Goal: Book appointment/travel/reservation

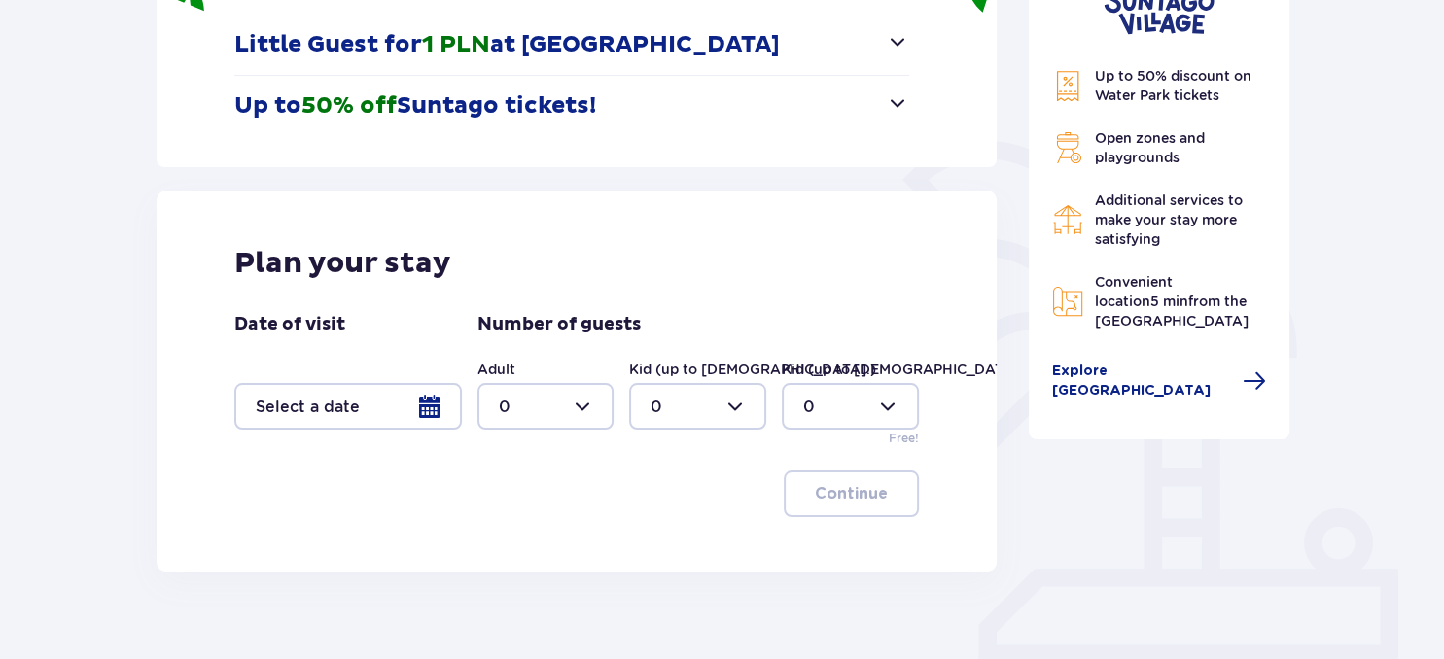
scroll to position [366, 0]
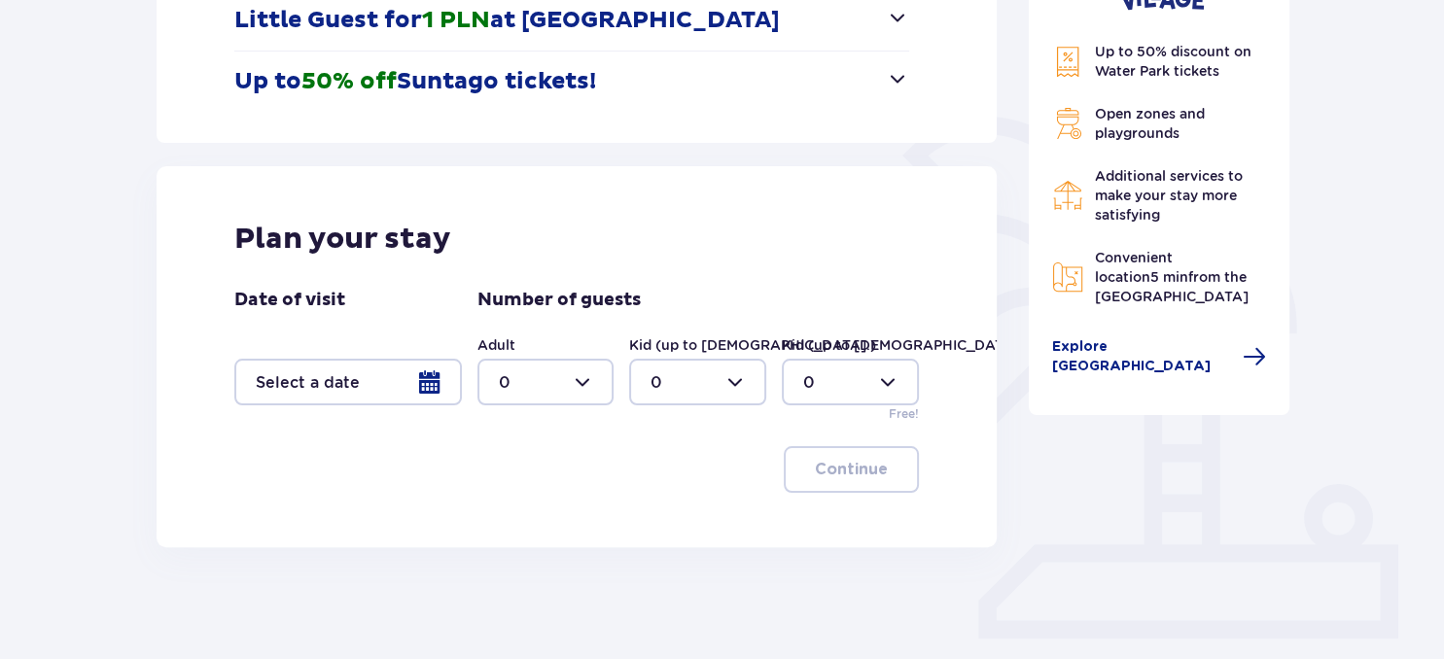
click at [429, 385] on div at bounding box center [348, 382] width 228 height 47
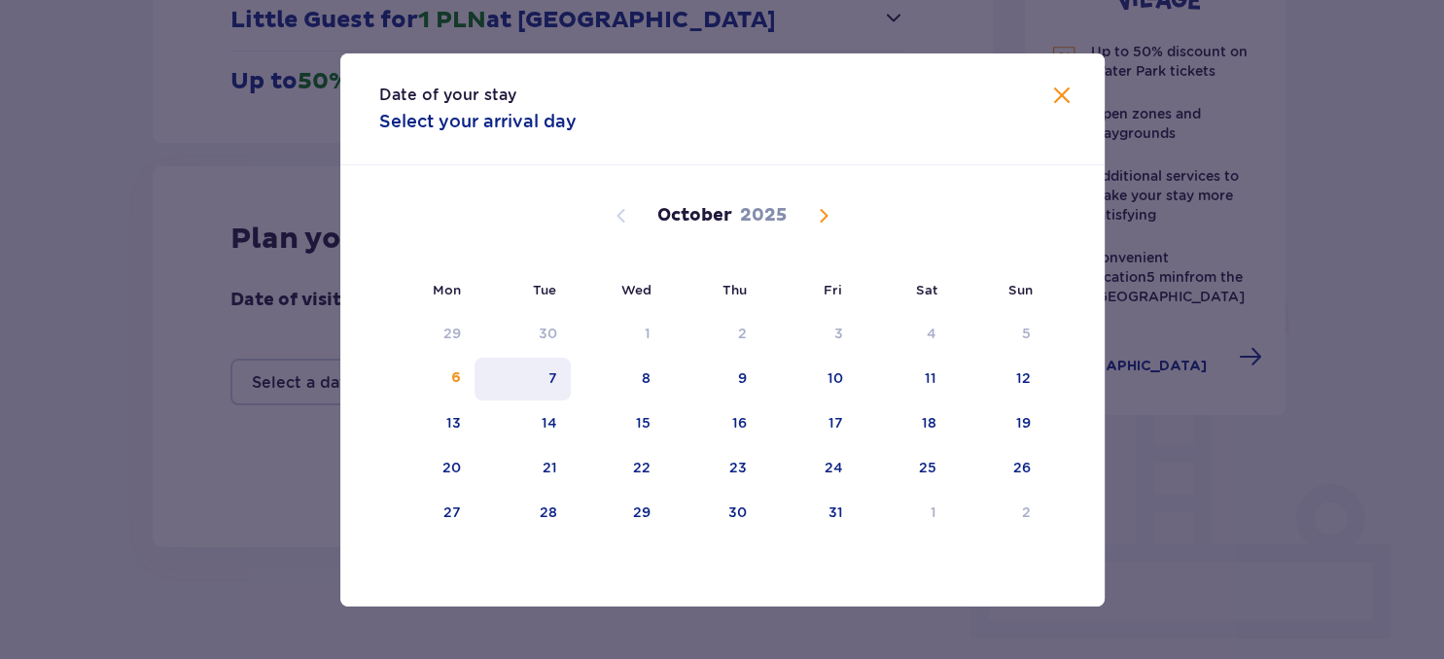
click at [557, 376] on div "7" at bounding box center [552, 378] width 9 height 19
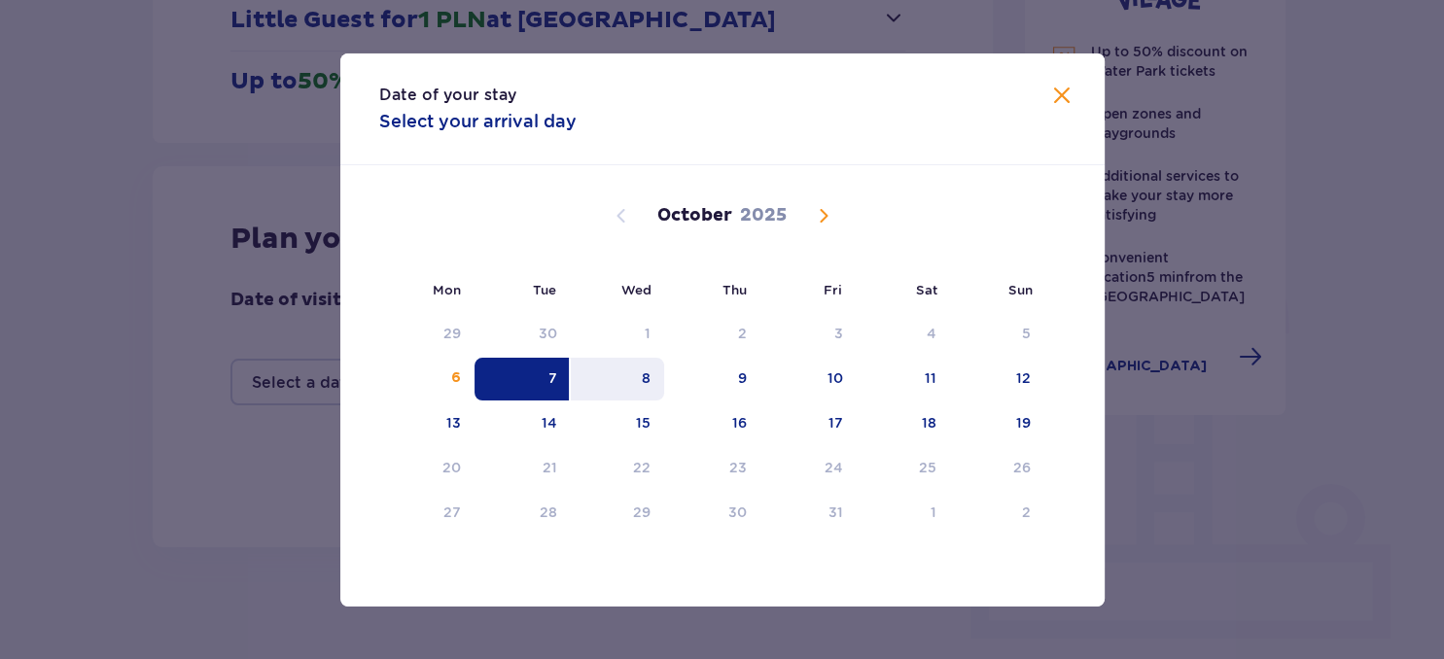
click at [653, 373] on div "8" at bounding box center [618, 379] width 94 height 43
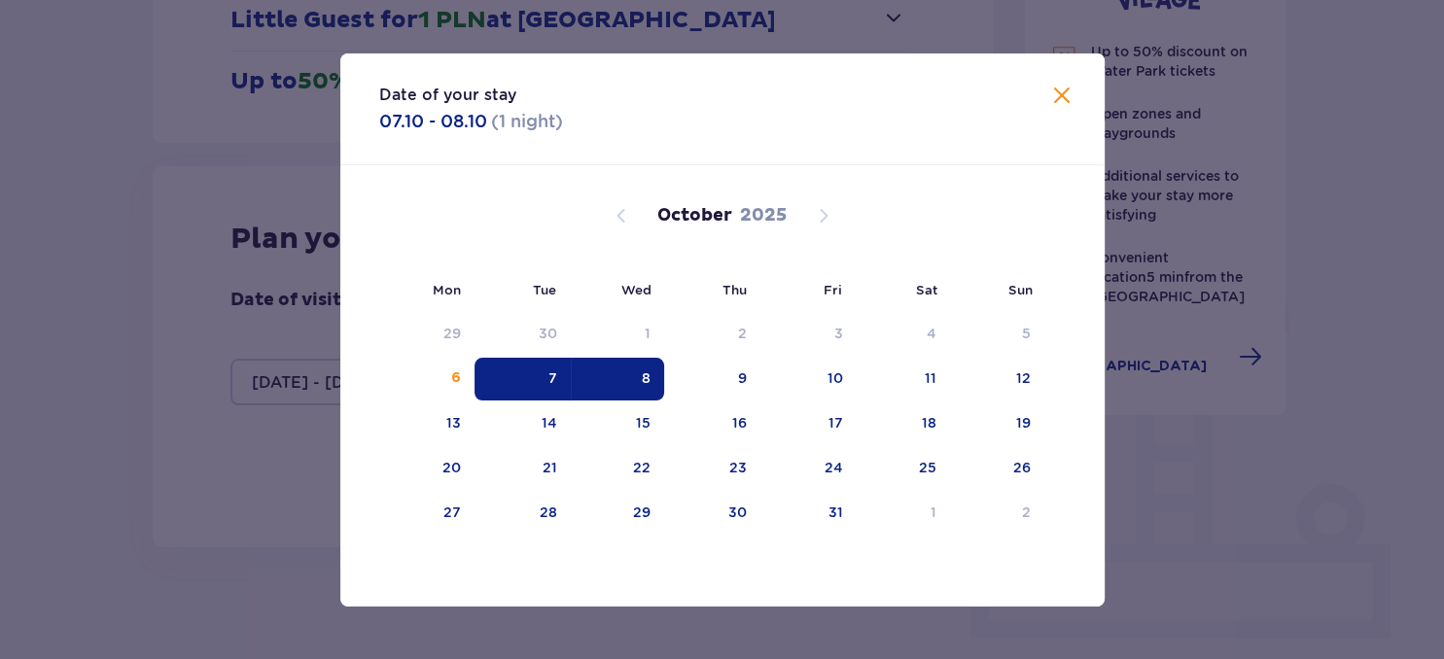
type input "[DATE] - [DATE]"
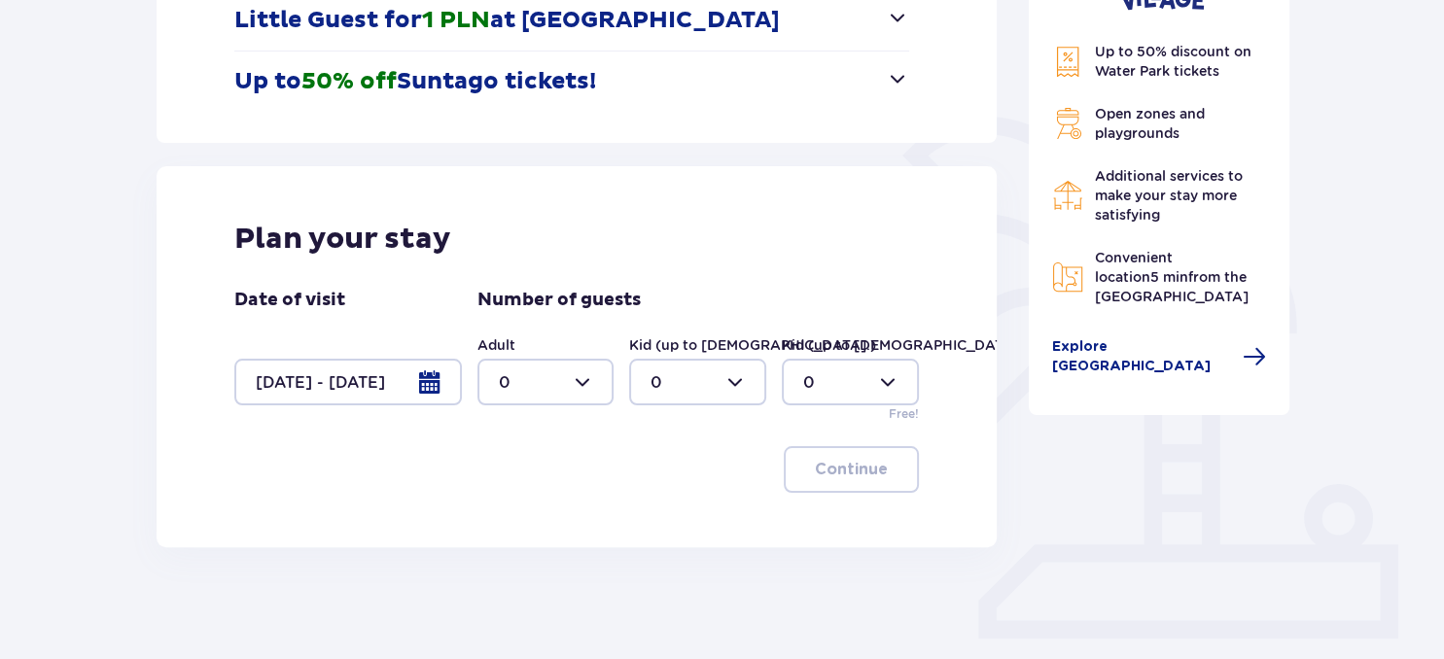
click at [577, 384] on div at bounding box center [545, 382] width 137 height 47
click at [533, 522] on div "2" at bounding box center [545, 522] width 94 height 21
type input "2"
click at [729, 390] on div at bounding box center [697, 382] width 137 height 47
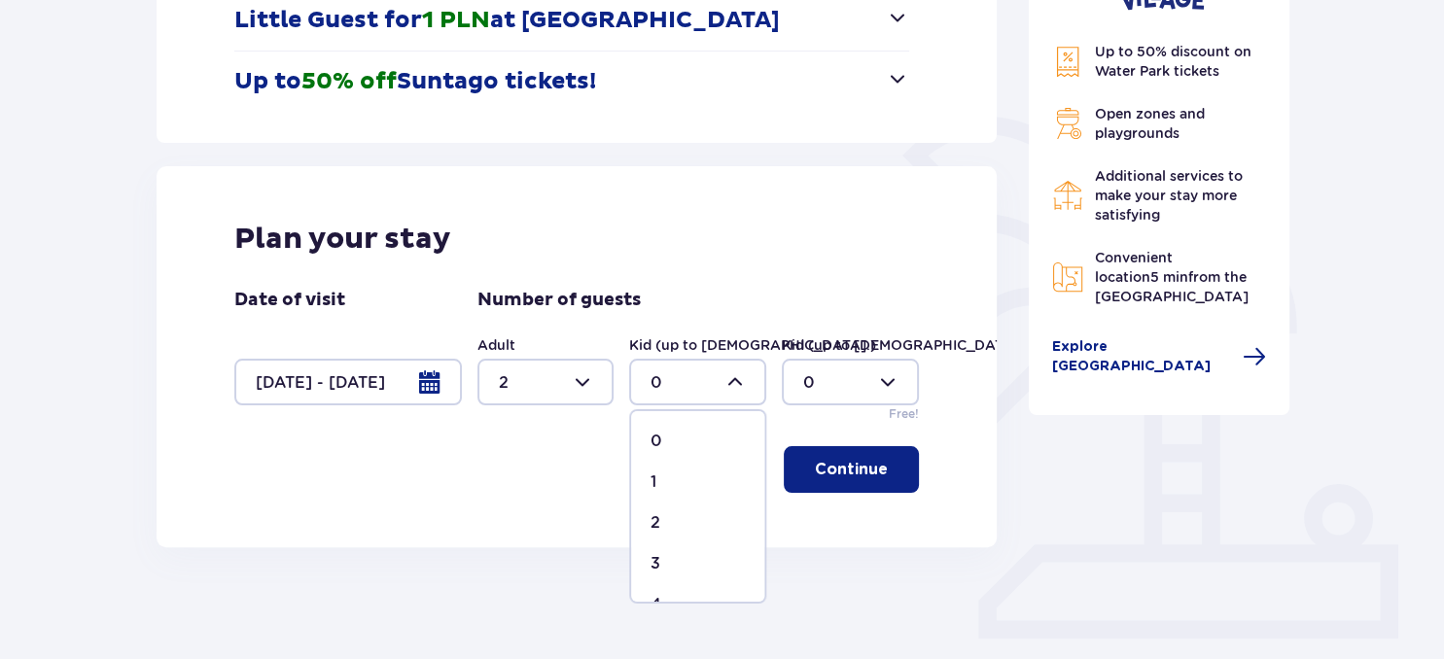
click at [680, 480] on div "1" at bounding box center [698, 482] width 94 height 21
type input "1"
click at [866, 390] on div at bounding box center [850, 382] width 137 height 47
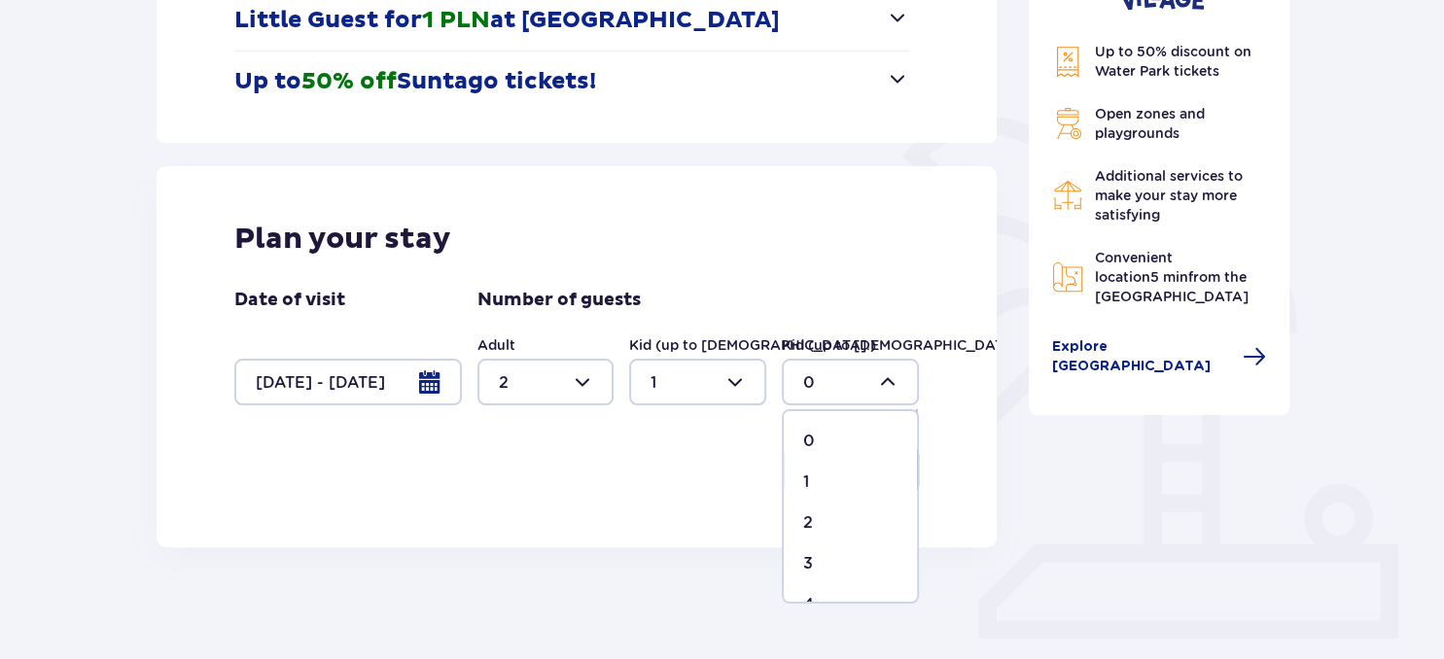
click at [819, 472] on div "1" at bounding box center [850, 482] width 94 height 21
type input "1"
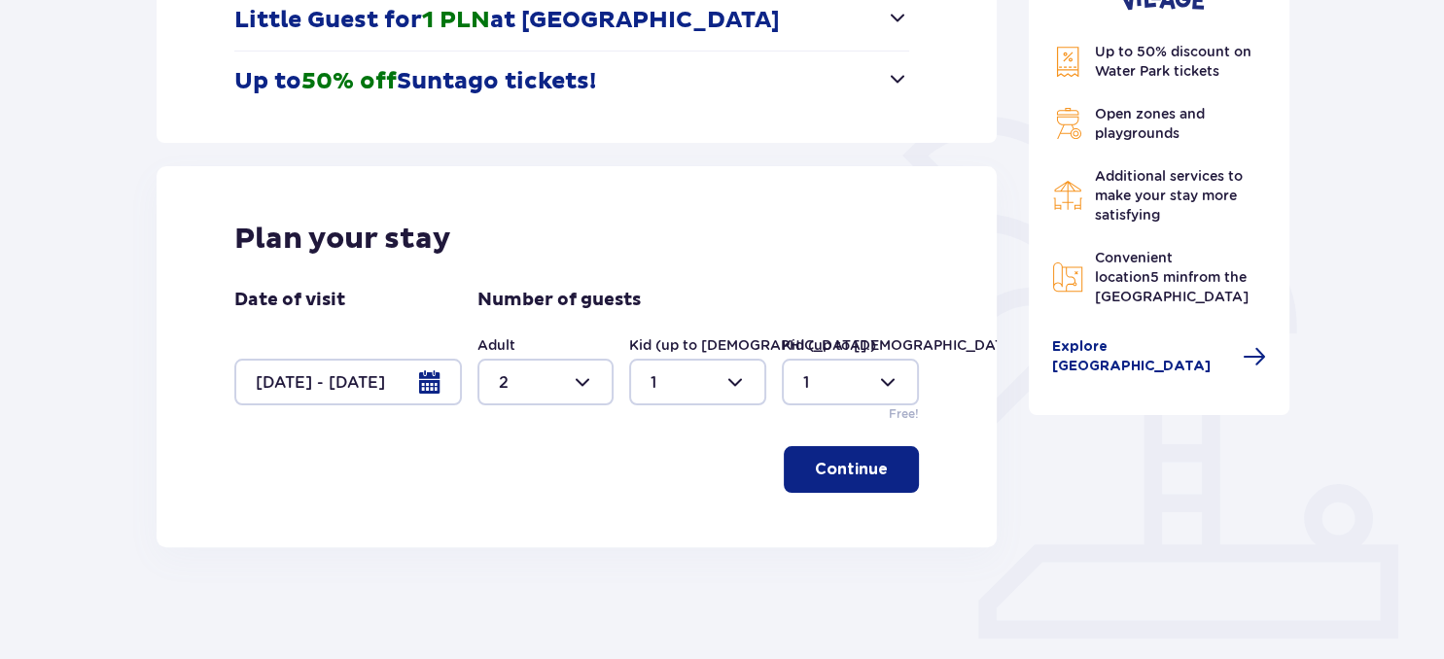
click at [859, 466] on p "Continue" at bounding box center [851, 469] width 73 height 21
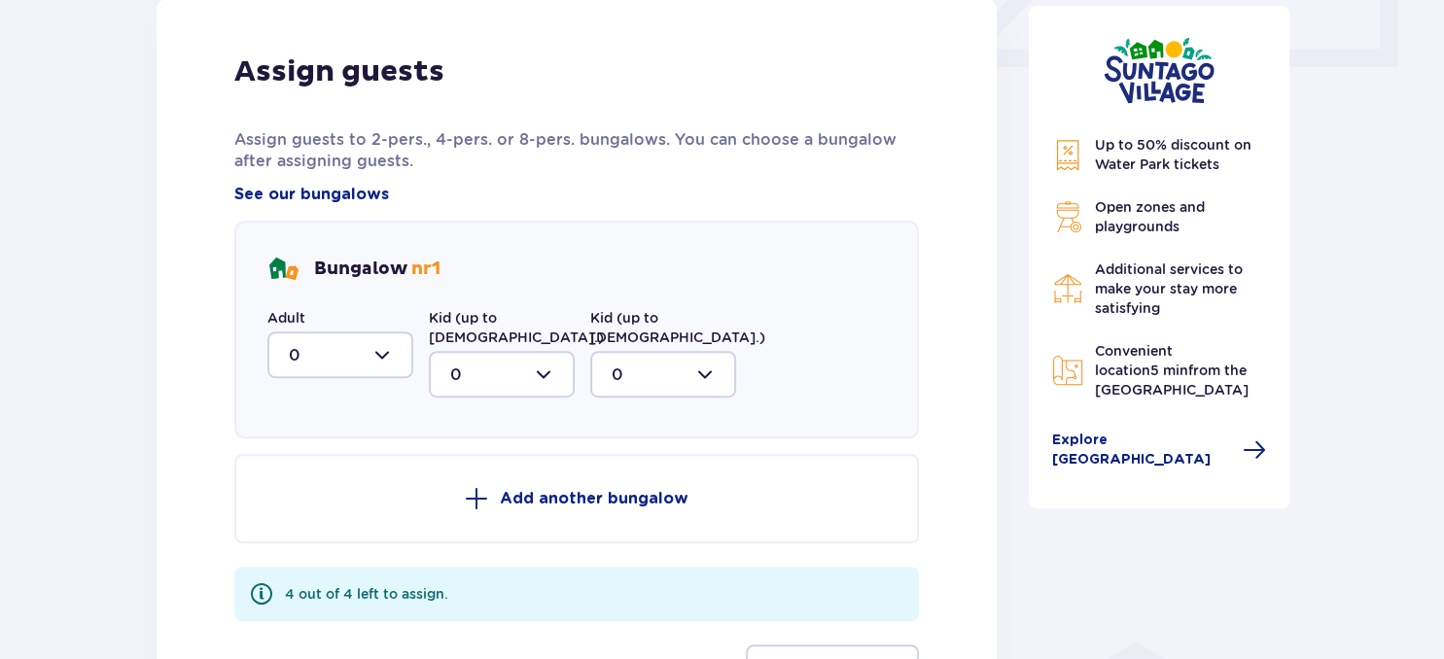
scroll to position [1009, 0]
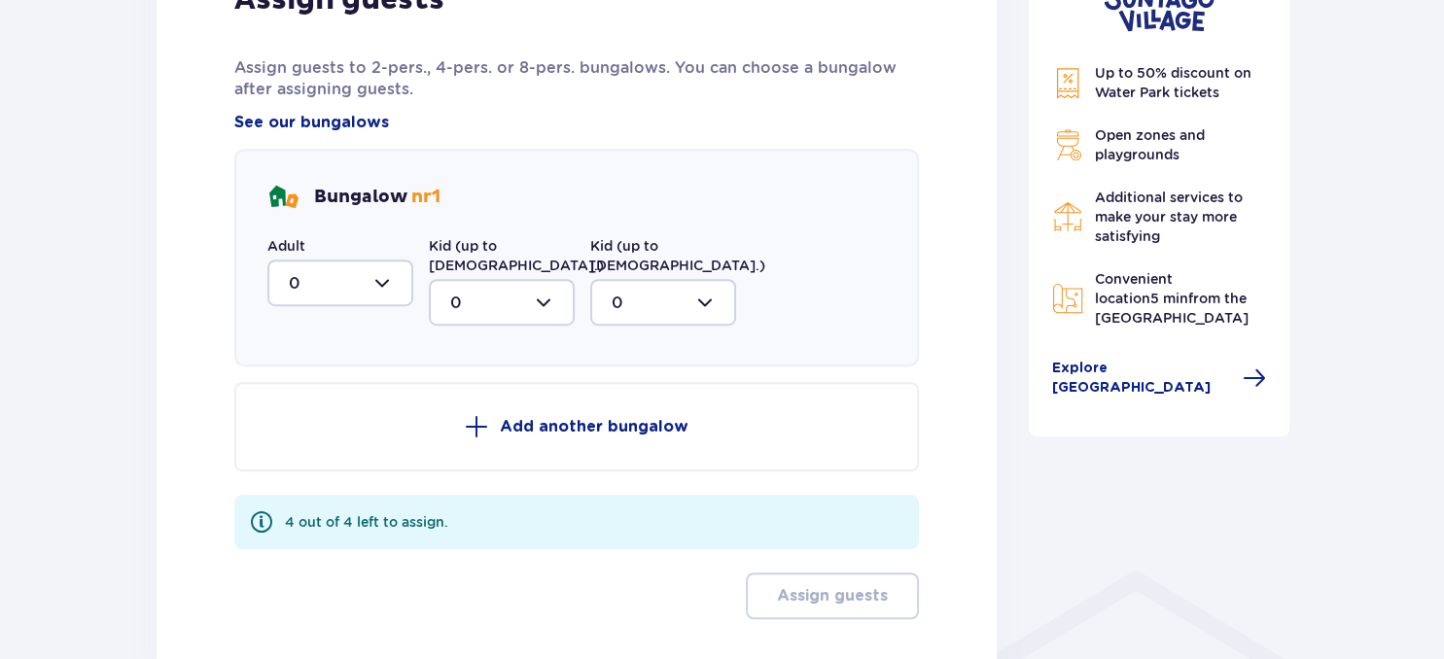
click at [470, 311] on div "Bungalow nr 1 Adult 0 Kid (up to [DEMOGRAPHIC_DATA].) 0 Kid (up to [DEMOGRAPHIC…" at bounding box center [577, 258] width 686 height 218
click at [504, 293] on div at bounding box center [502, 302] width 146 height 47
click at [473, 394] on span "1" at bounding box center [502, 402] width 142 height 41
type input "1"
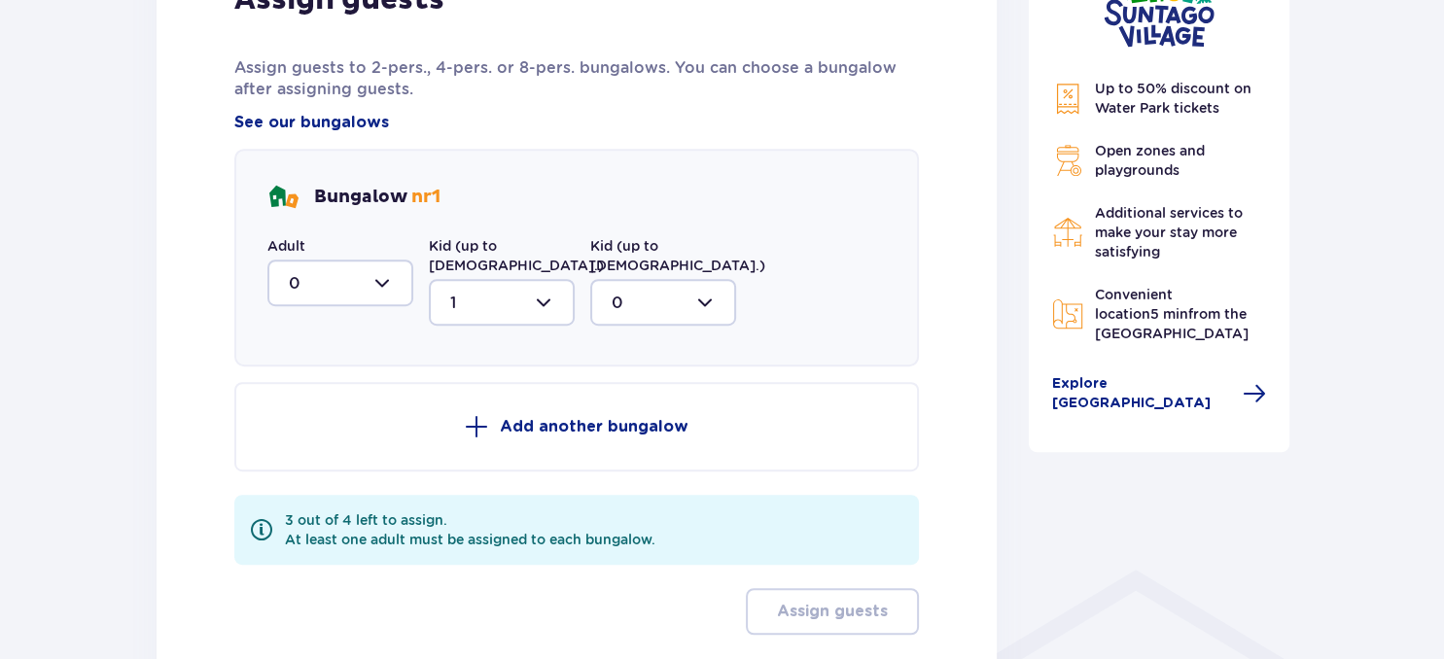
click at [672, 296] on div at bounding box center [663, 302] width 146 height 47
click at [648, 392] on div "1" at bounding box center [663, 402] width 103 height 21
type input "1"
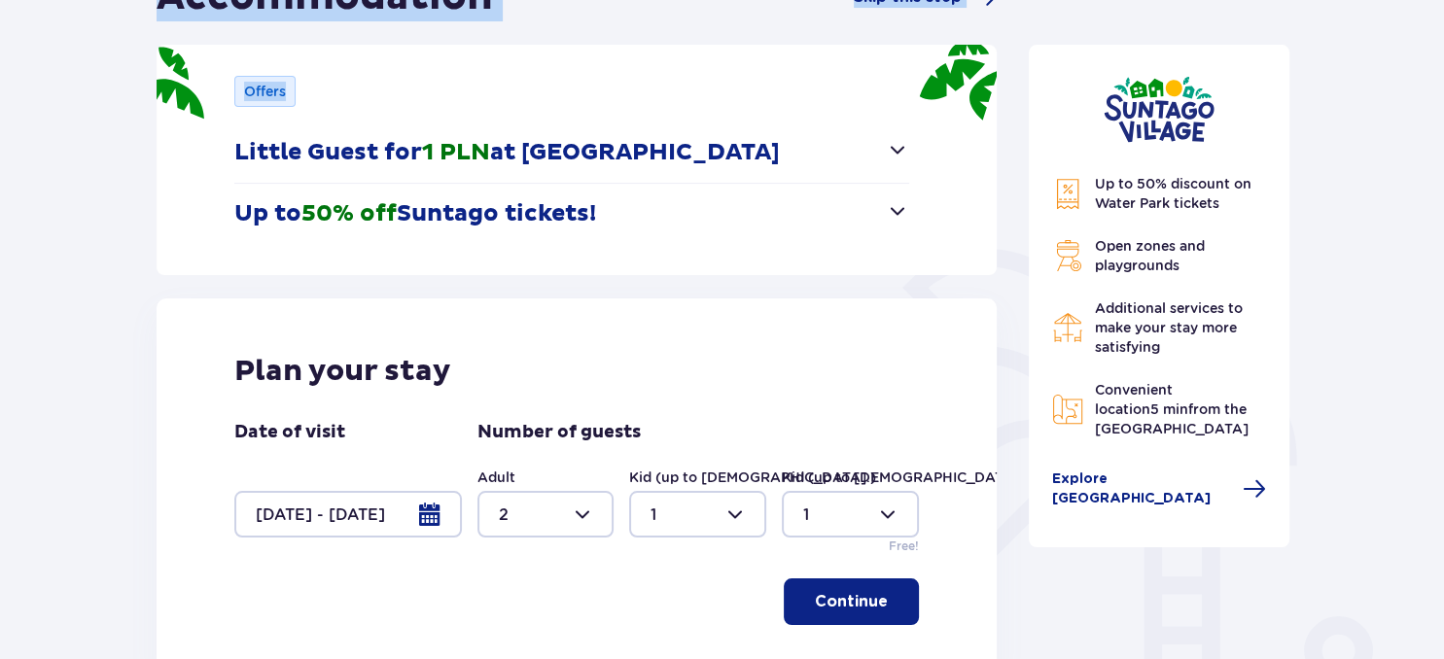
scroll to position [0, 0]
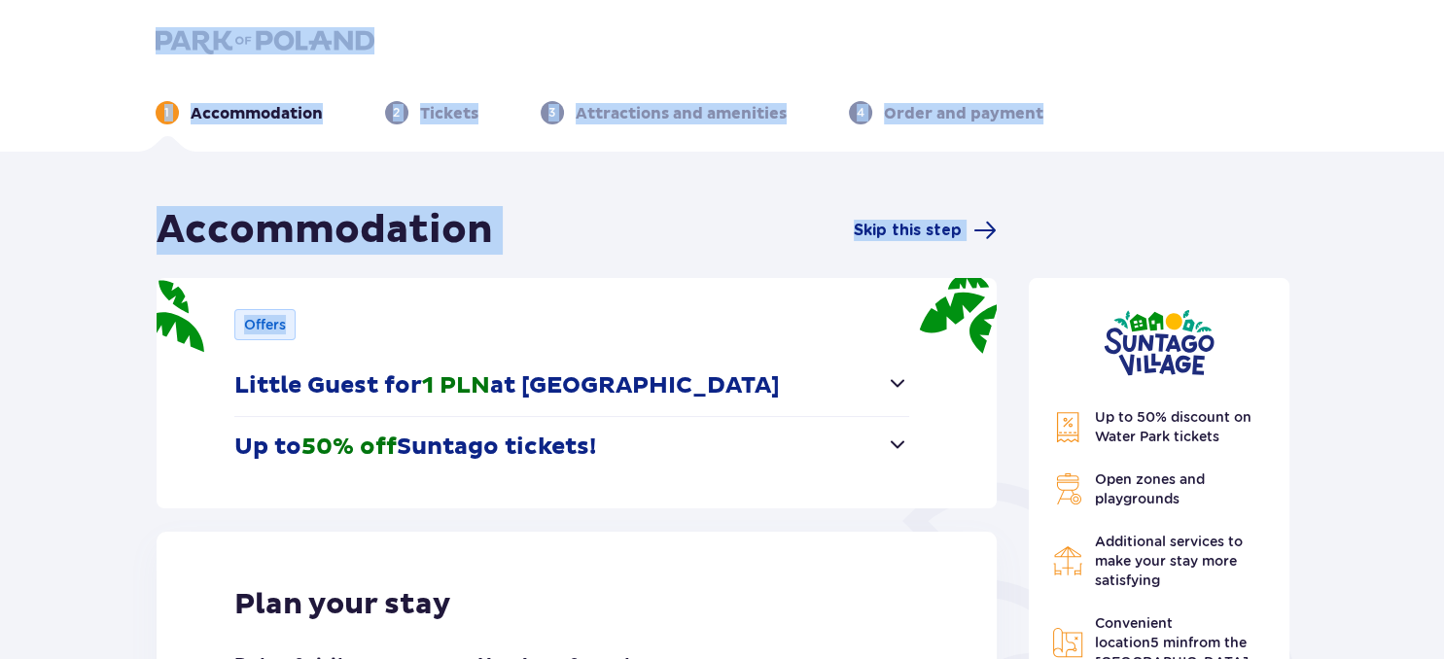
drag, startPoint x: 347, startPoint y: 123, endPoint x: 713, endPoint y: -89, distance: 423.1
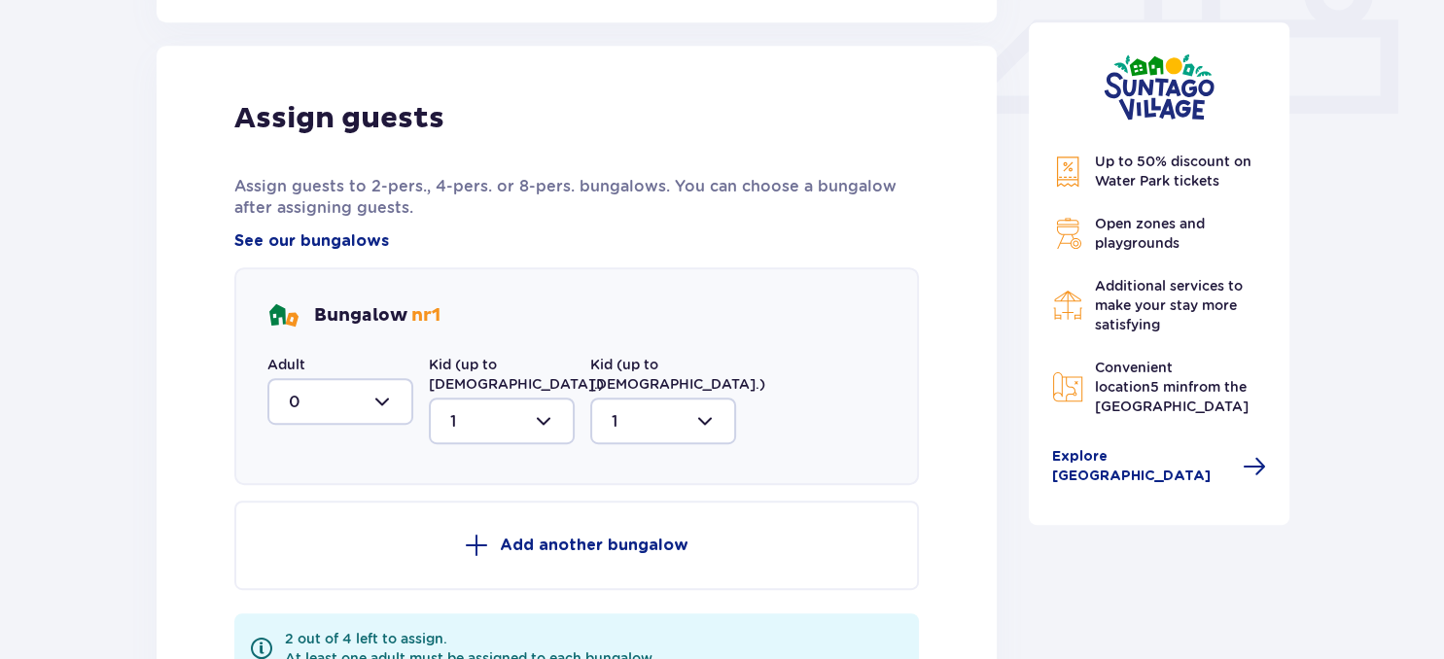
scroll to position [1135, 0]
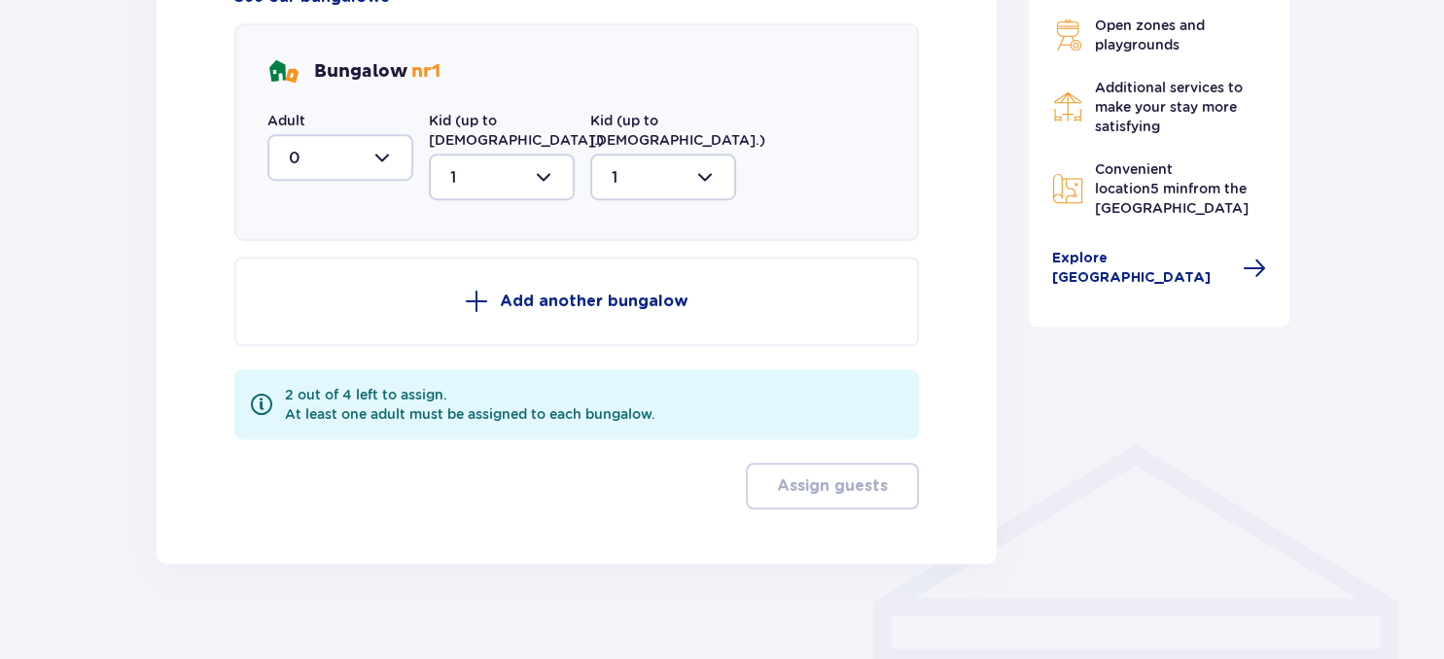
click at [336, 142] on div at bounding box center [340, 157] width 146 height 47
click at [313, 303] on div "2" at bounding box center [340, 298] width 103 height 21
type input "2"
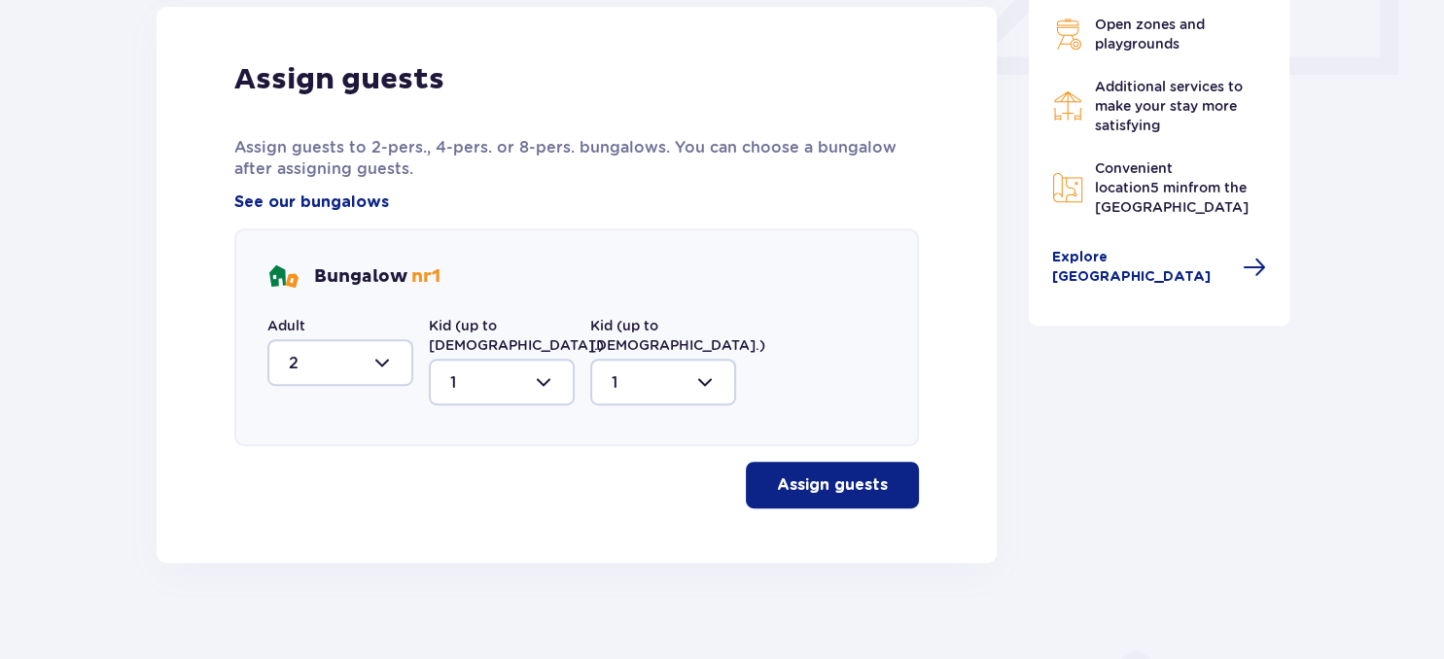
click at [846, 475] on p "Assign guests" at bounding box center [832, 485] width 111 height 21
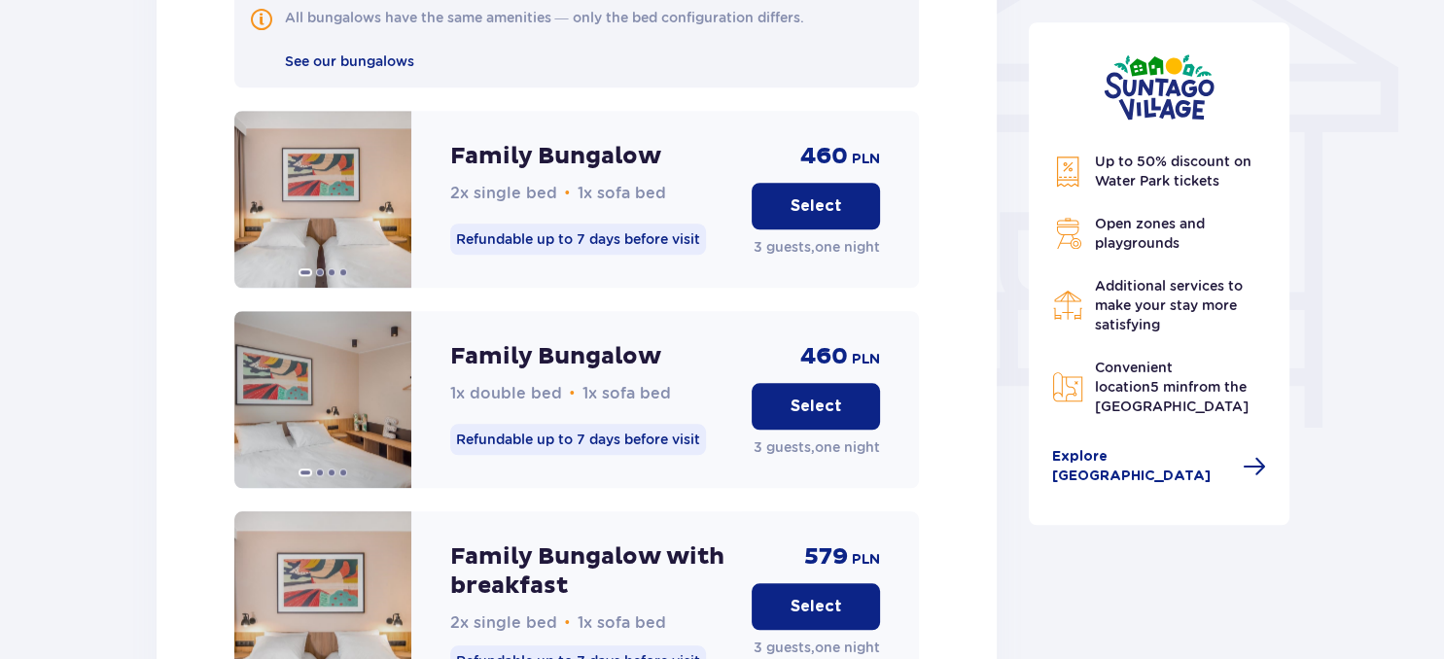
scroll to position [1925, 0]
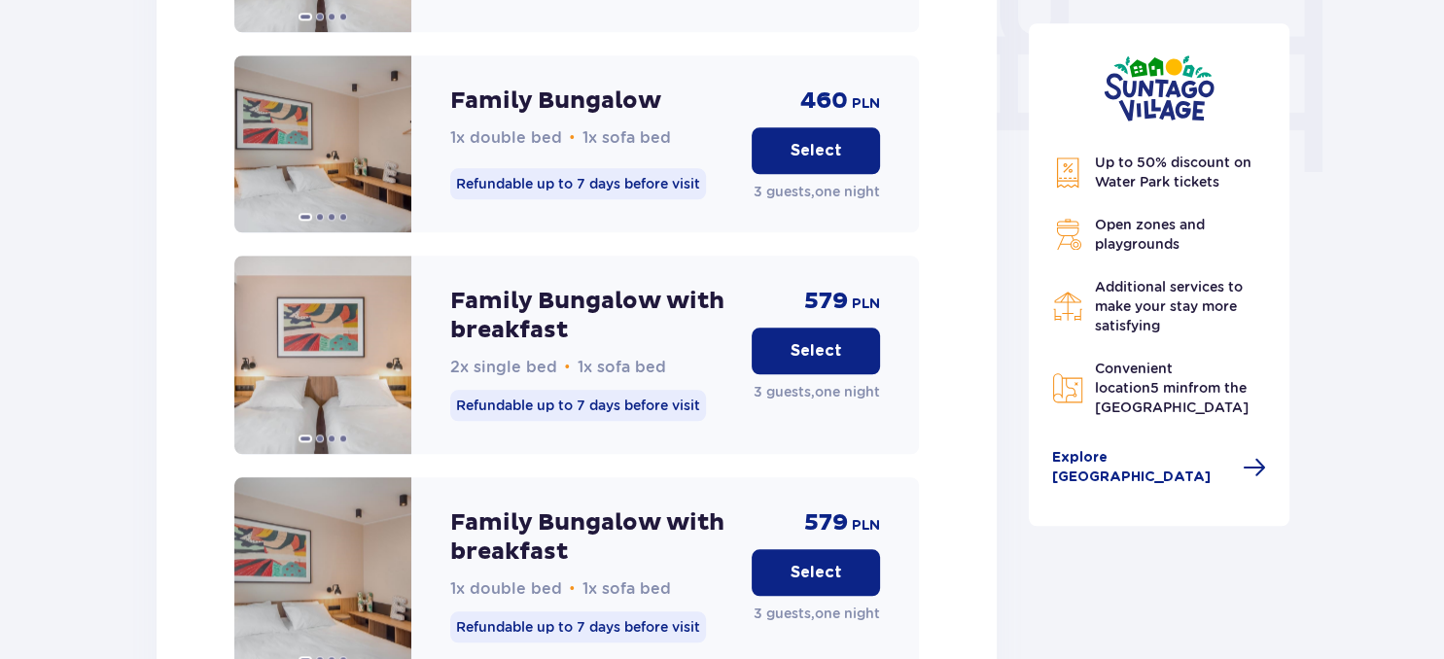
click at [848, 337] on button "Select" at bounding box center [816, 351] width 128 height 47
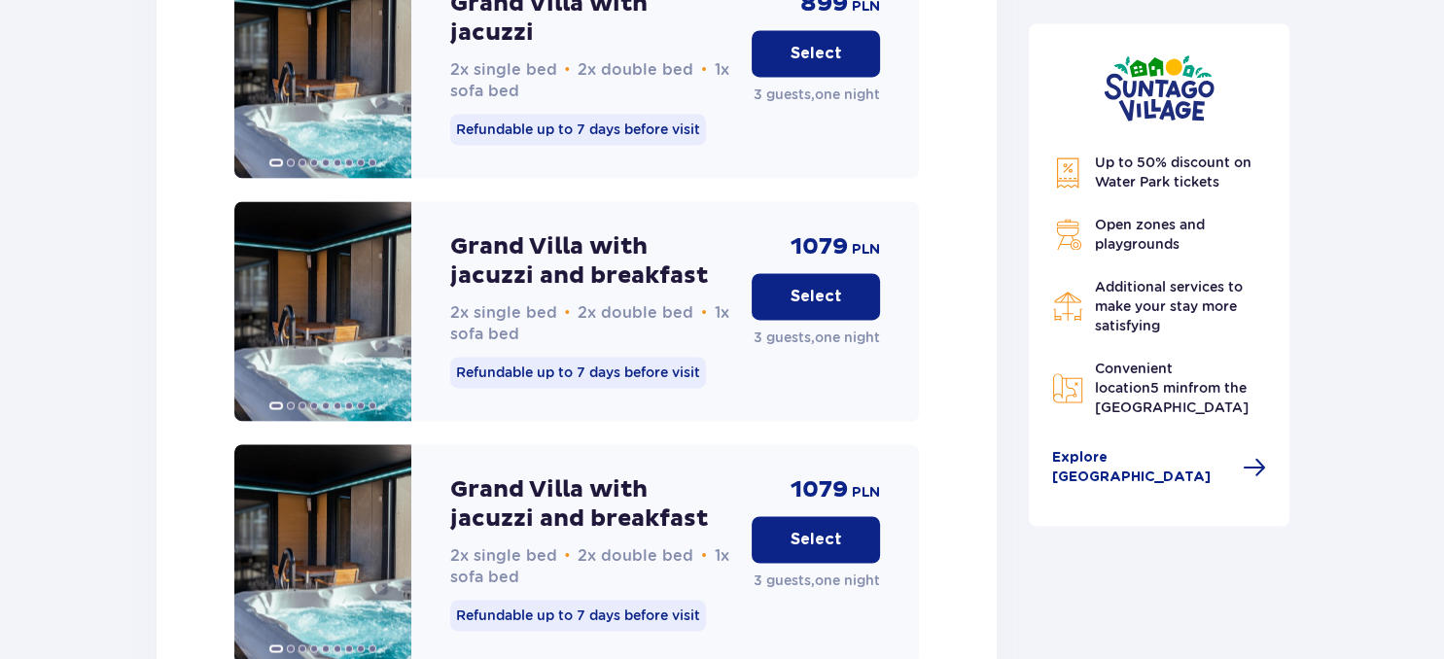
scroll to position [3178, 0]
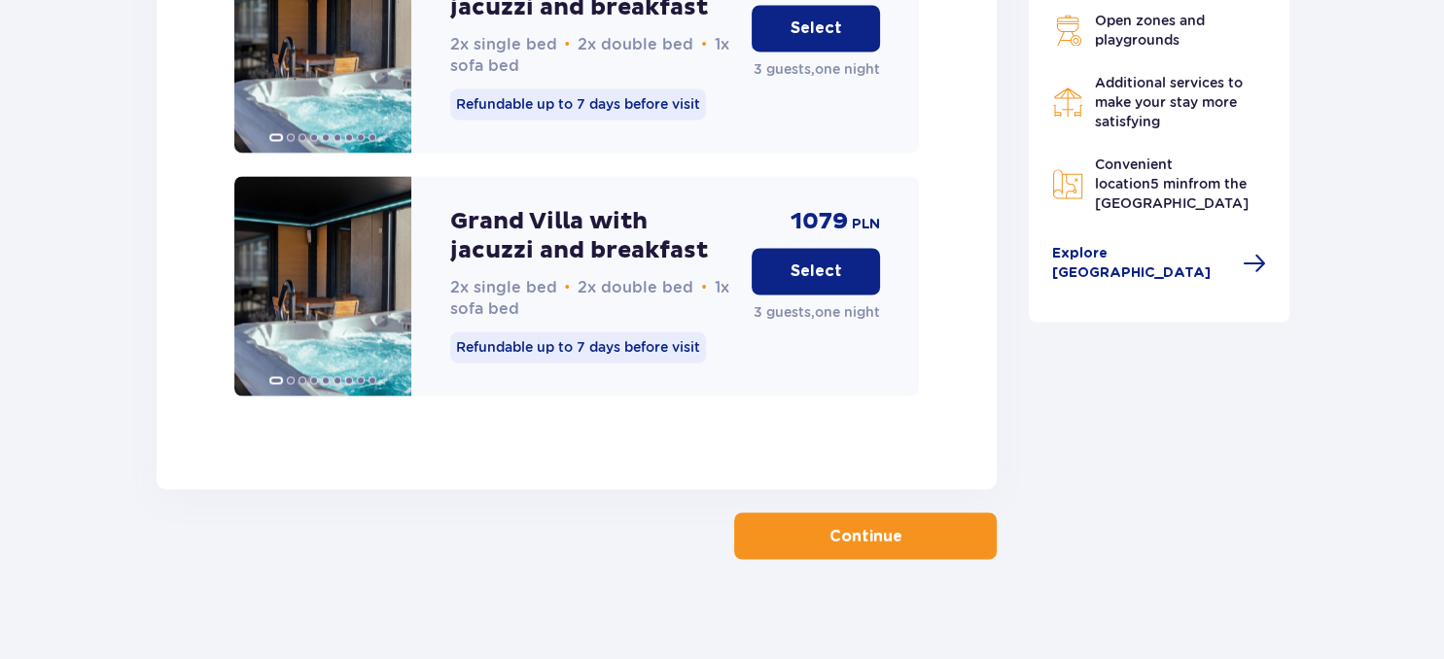
click at [965, 519] on button "Continue" at bounding box center [865, 535] width 263 height 47
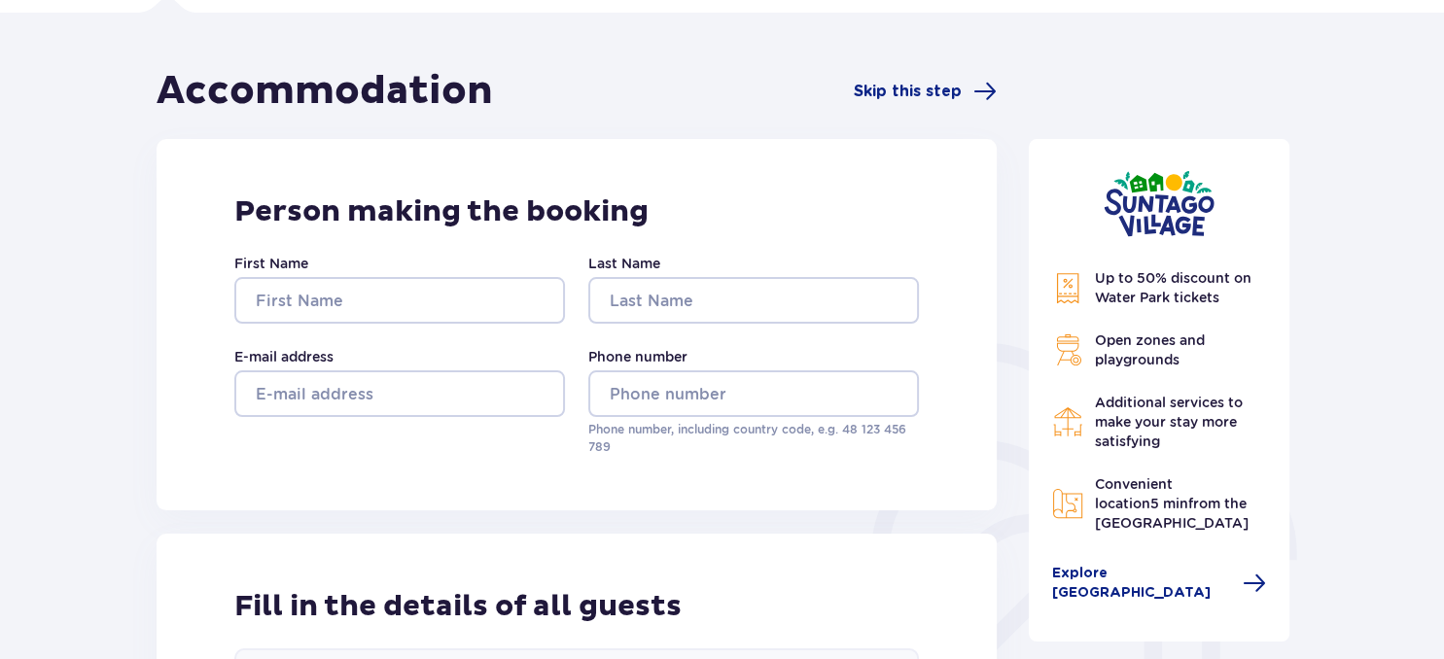
scroll to position [137, 0]
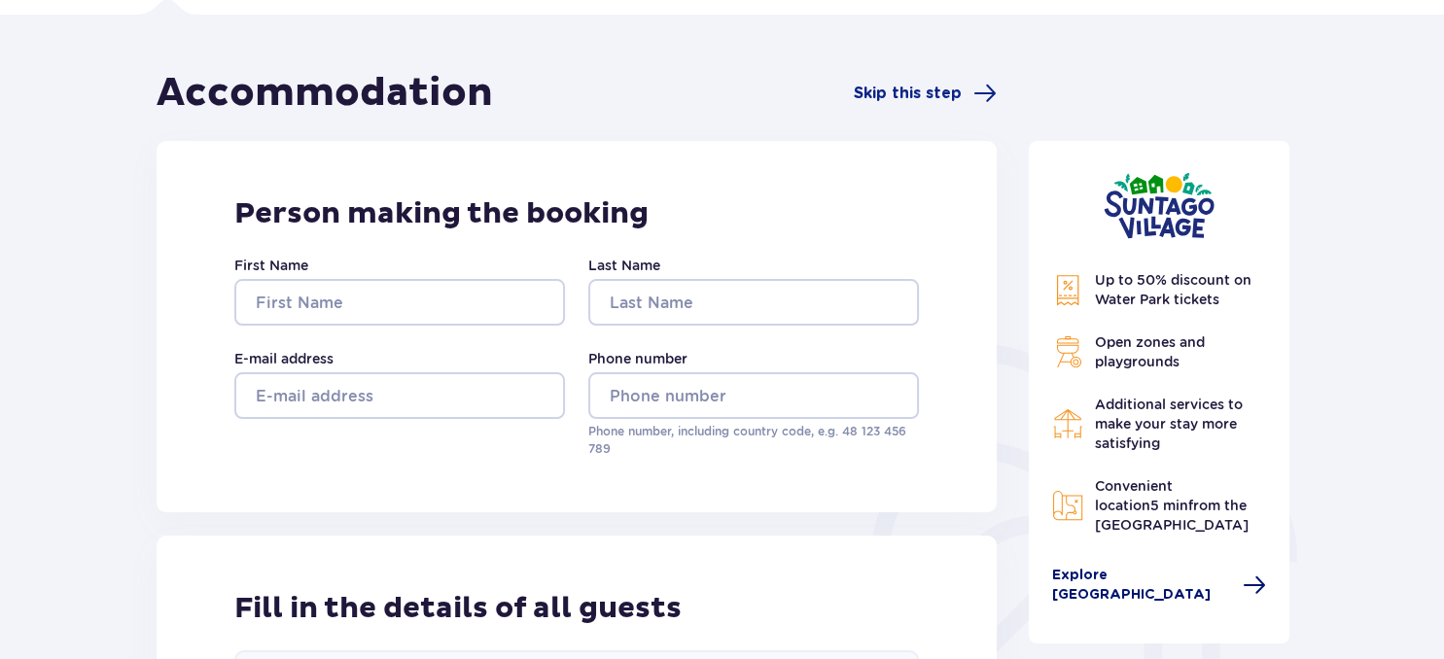
click at [1196, 576] on span "Explore [GEOGRAPHIC_DATA]" at bounding box center [1141, 585] width 179 height 39
click at [1252, 580] on span at bounding box center [1254, 585] width 23 height 23
click at [935, 88] on span "Skip this step" at bounding box center [908, 93] width 108 height 21
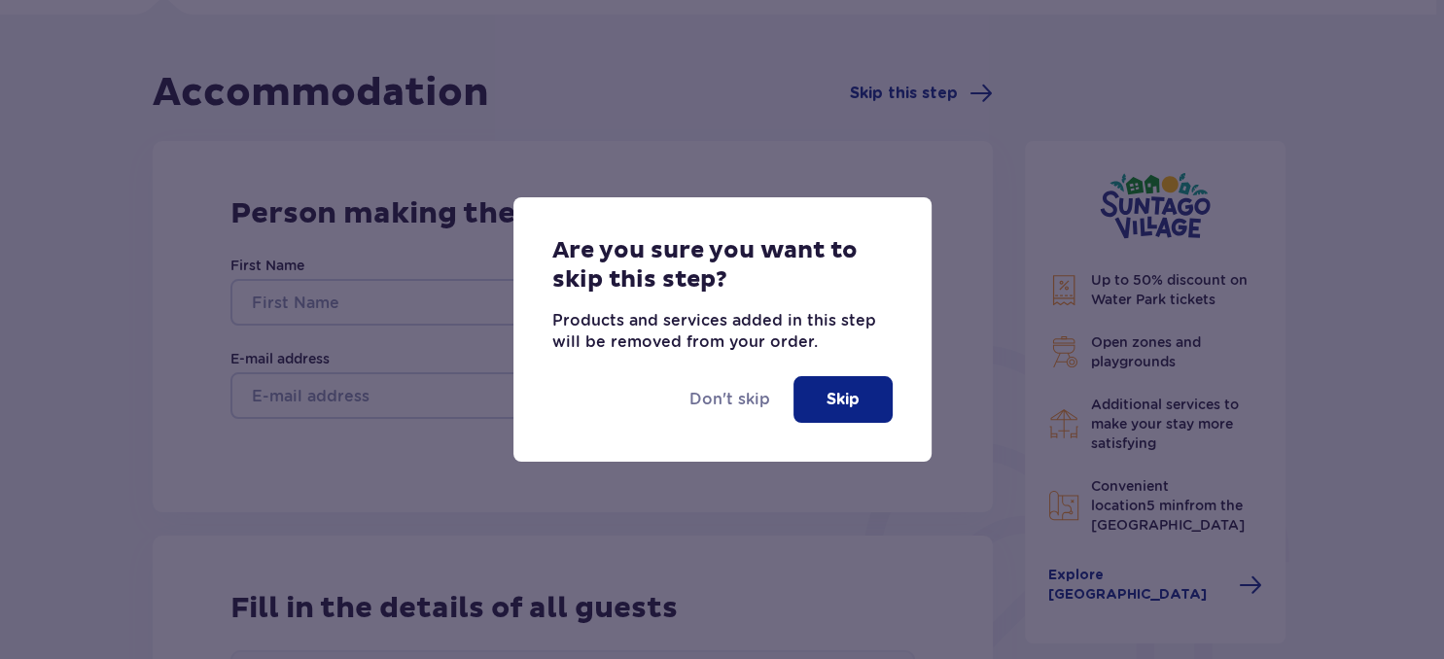
click at [837, 399] on p "Skip" at bounding box center [843, 399] width 33 height 21
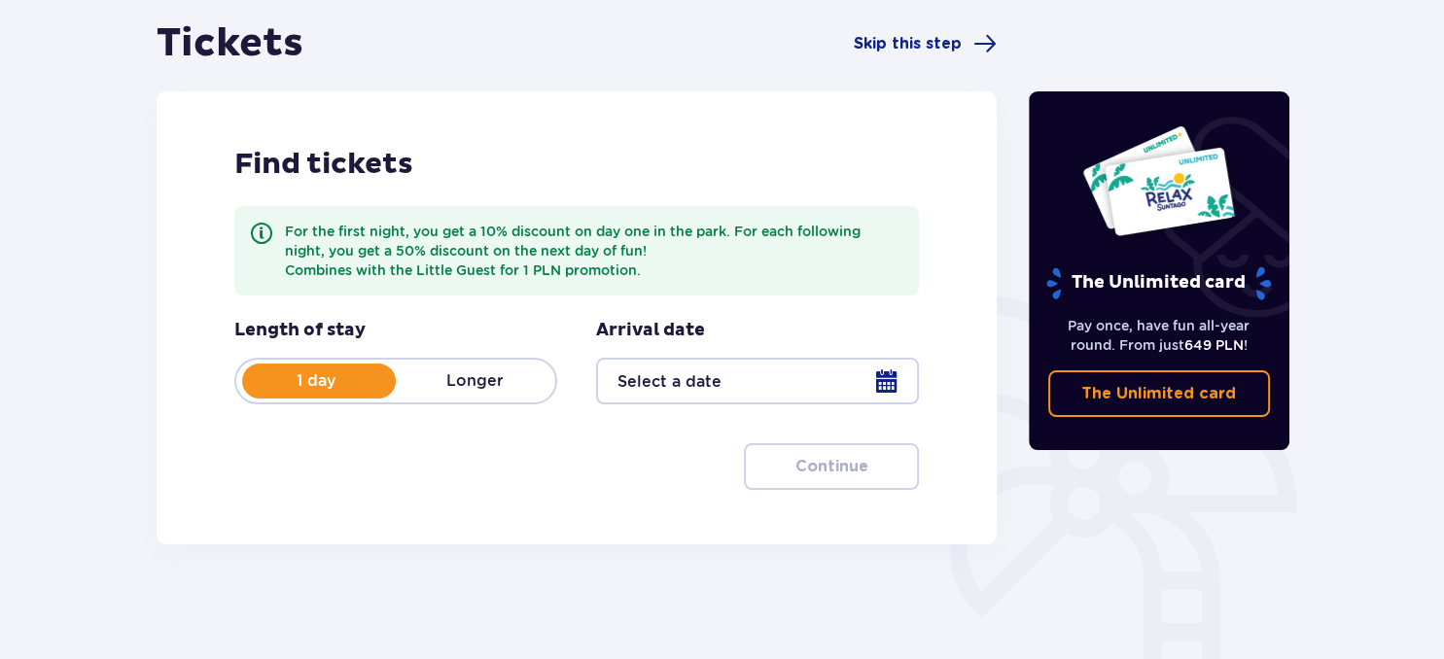
scroll to position [265, 0]
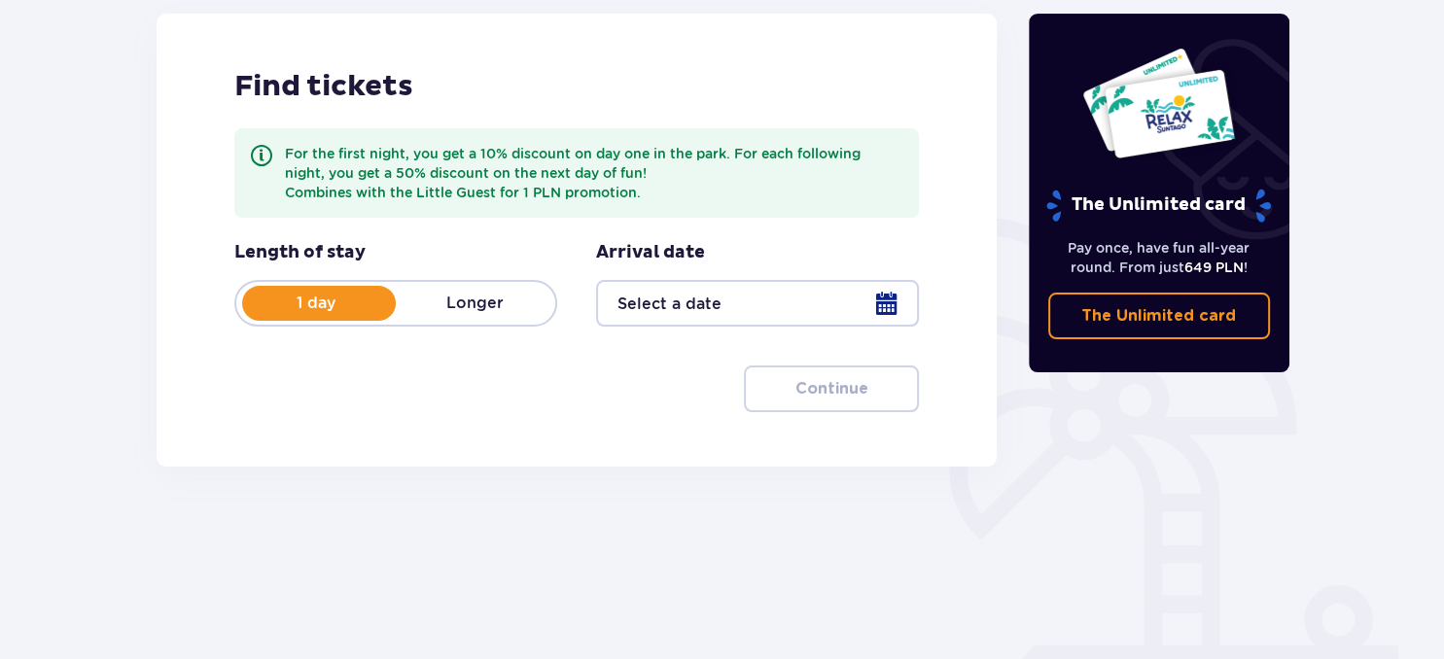
click at [880, 313] on div at bounding box center [757, 303] width 323 height 47
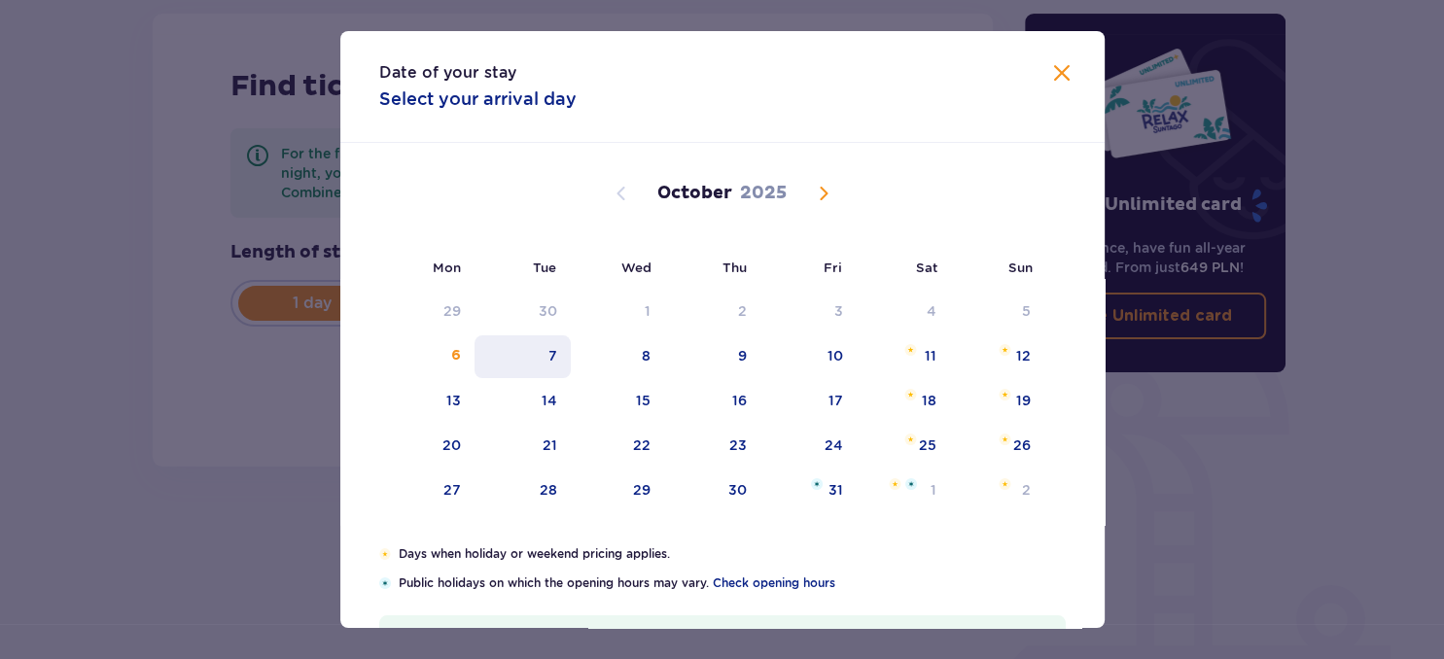
click at [545, 360] on div "7" at bounding box center [523, 356] width 96 height 43
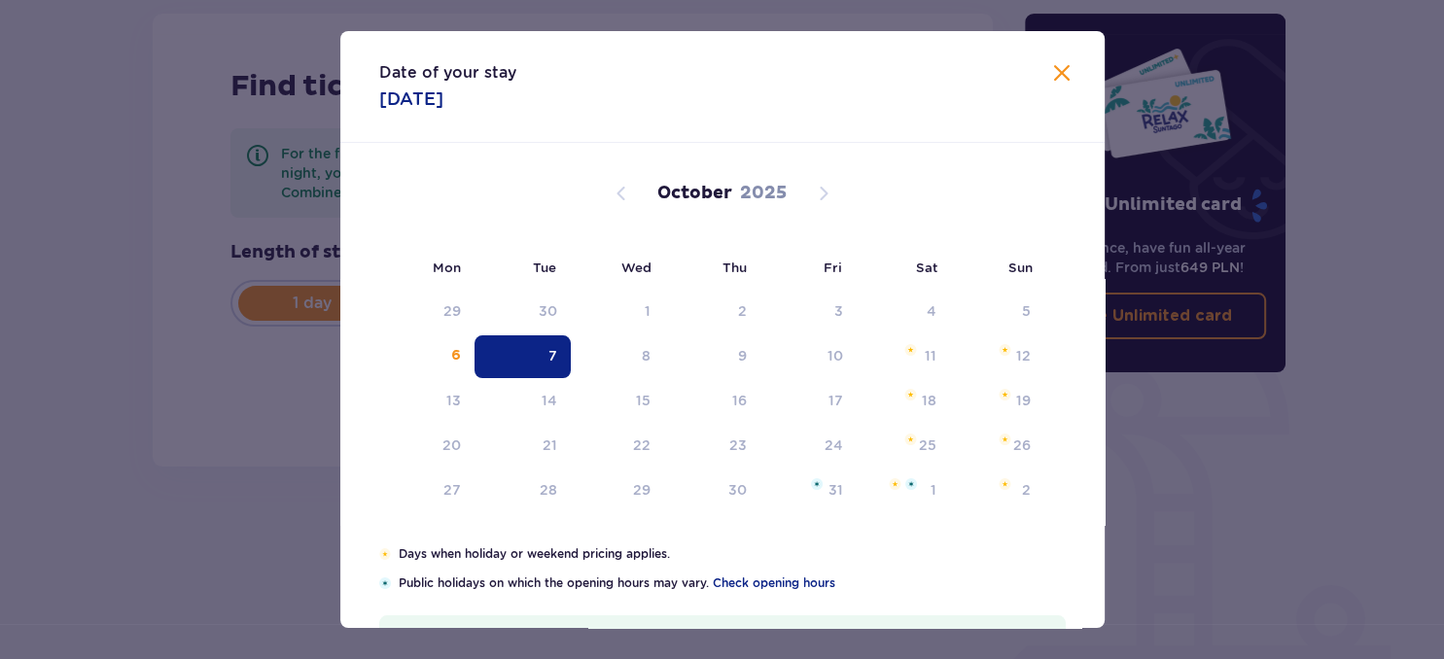
click at [543, 359] on div "7" at bounding box center [523, 356] width 96 height 43
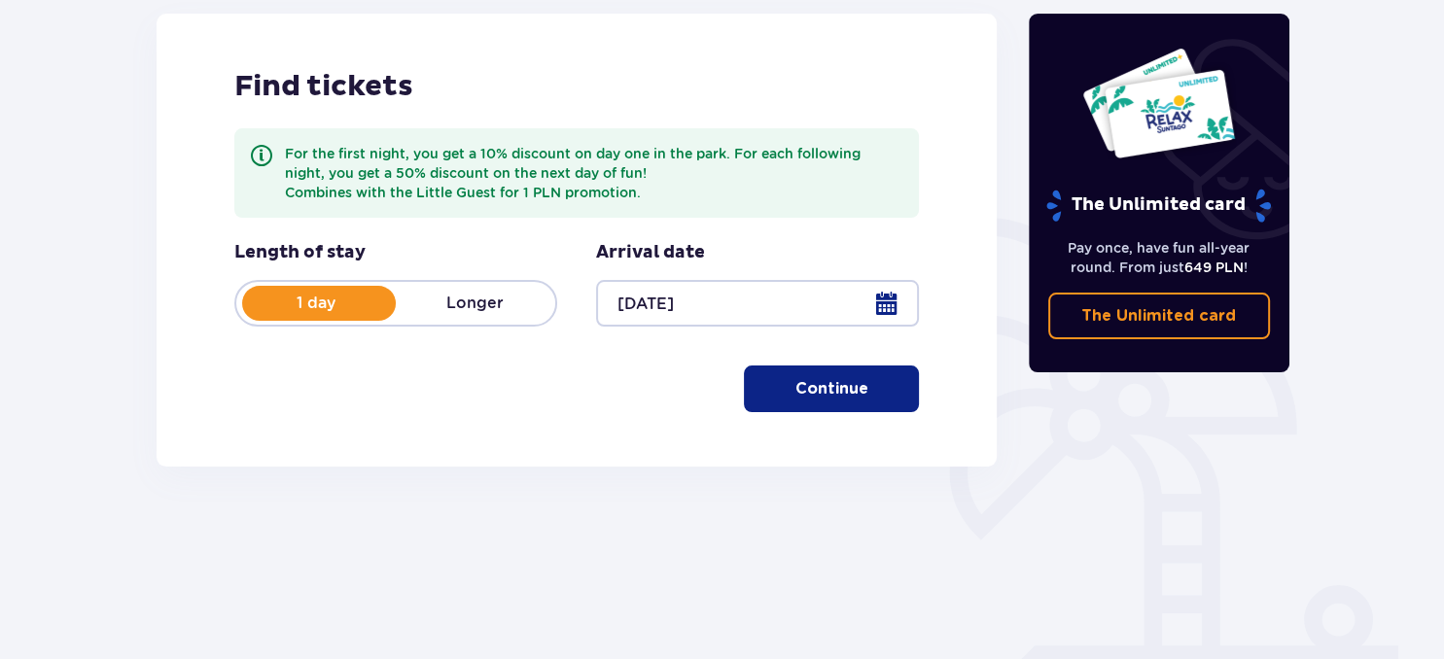
type input "[DATE]"
click at [864, 386] on span "button" at bounding box center [872, 388] width 23 height 23
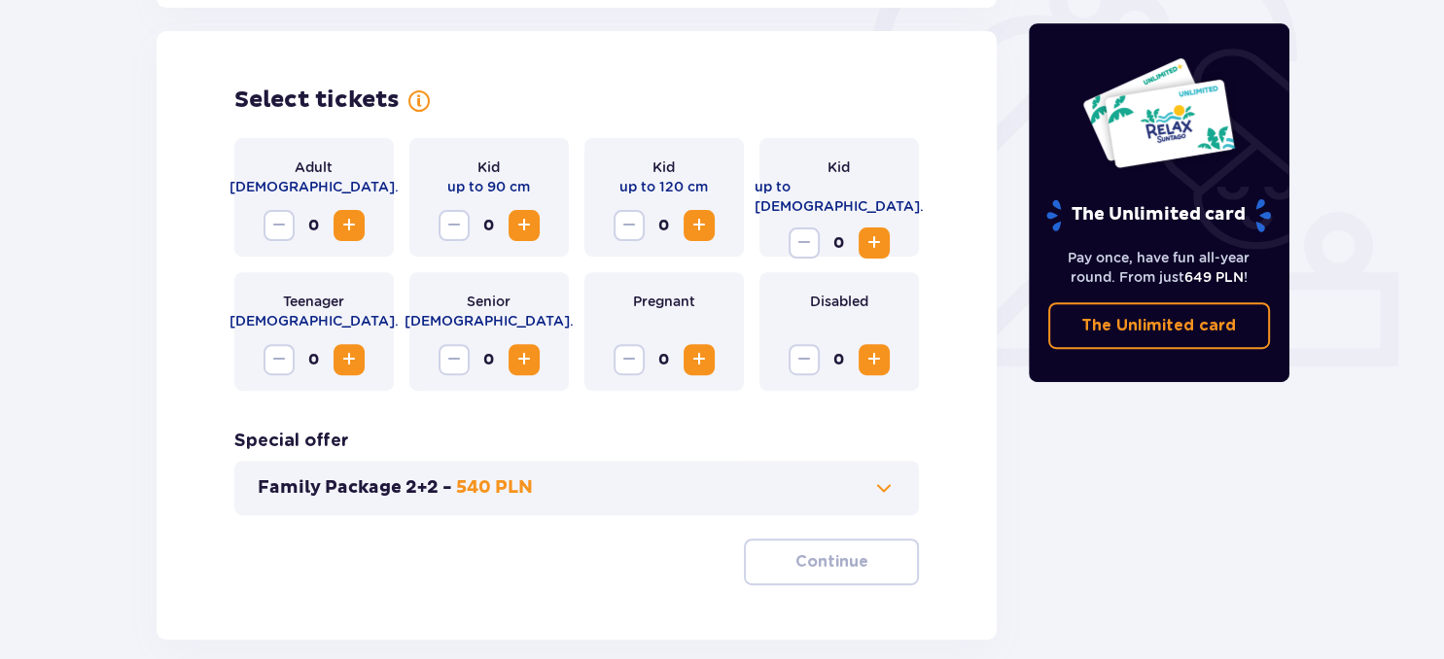
scroll to position [646, 0]
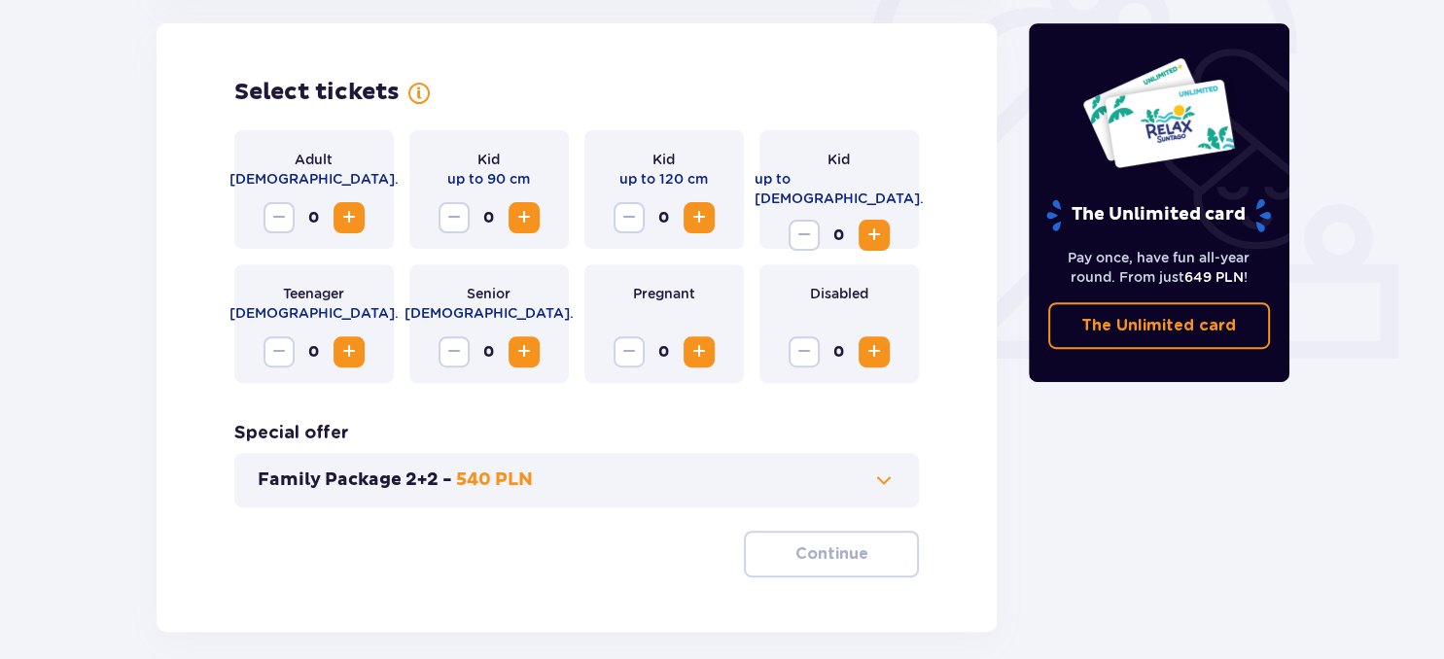
click at [351, 209] on span "Increase" at bounding box center [348, 217] width 23 height 23
click at [535, 213] on span "Increase" at bounding box center [523, 217] width 23 height 23
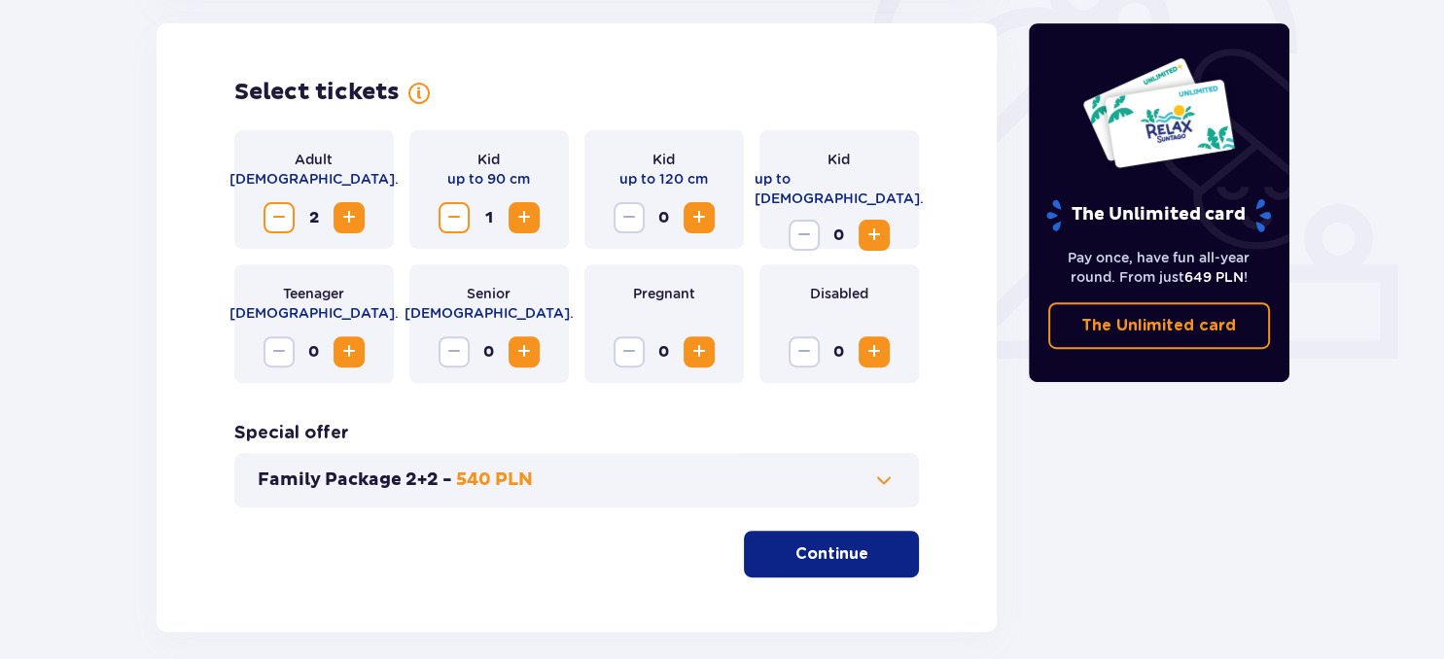
click at [878, 224] on span "Increase" at bounding box center [874, 235] width 23 height 23
click at [832, 556] on p "Continue" at bounding box center [831, 554] width 73 height 21
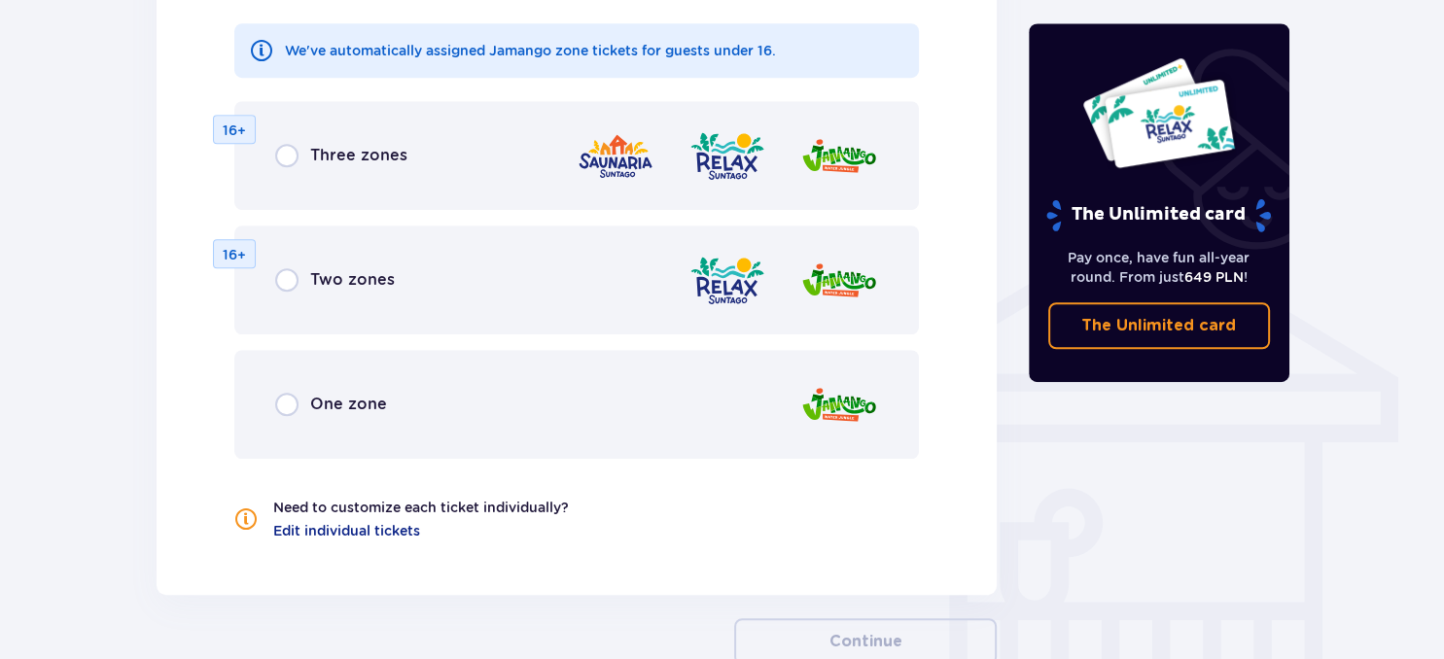
scroll to position [1369, 0]
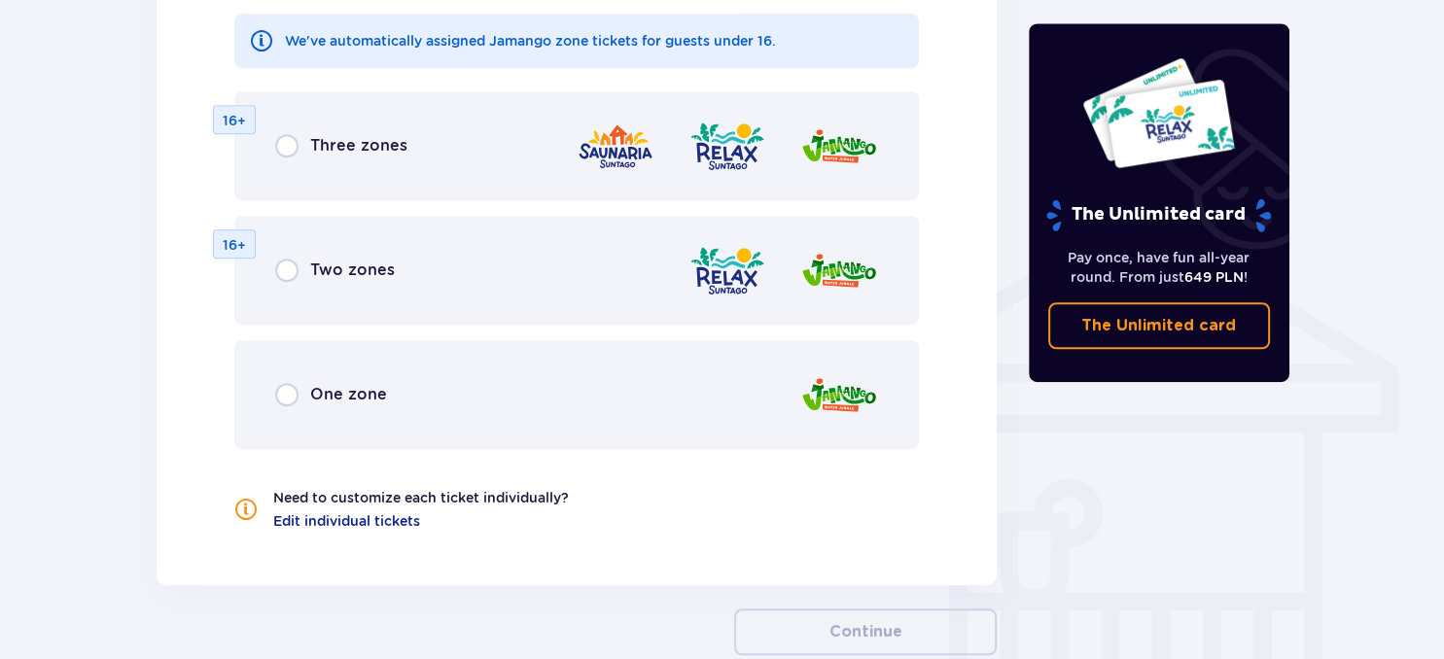
click at [698, 394] on div "One zone" at bounding box center [577, 394] width 686 height 109
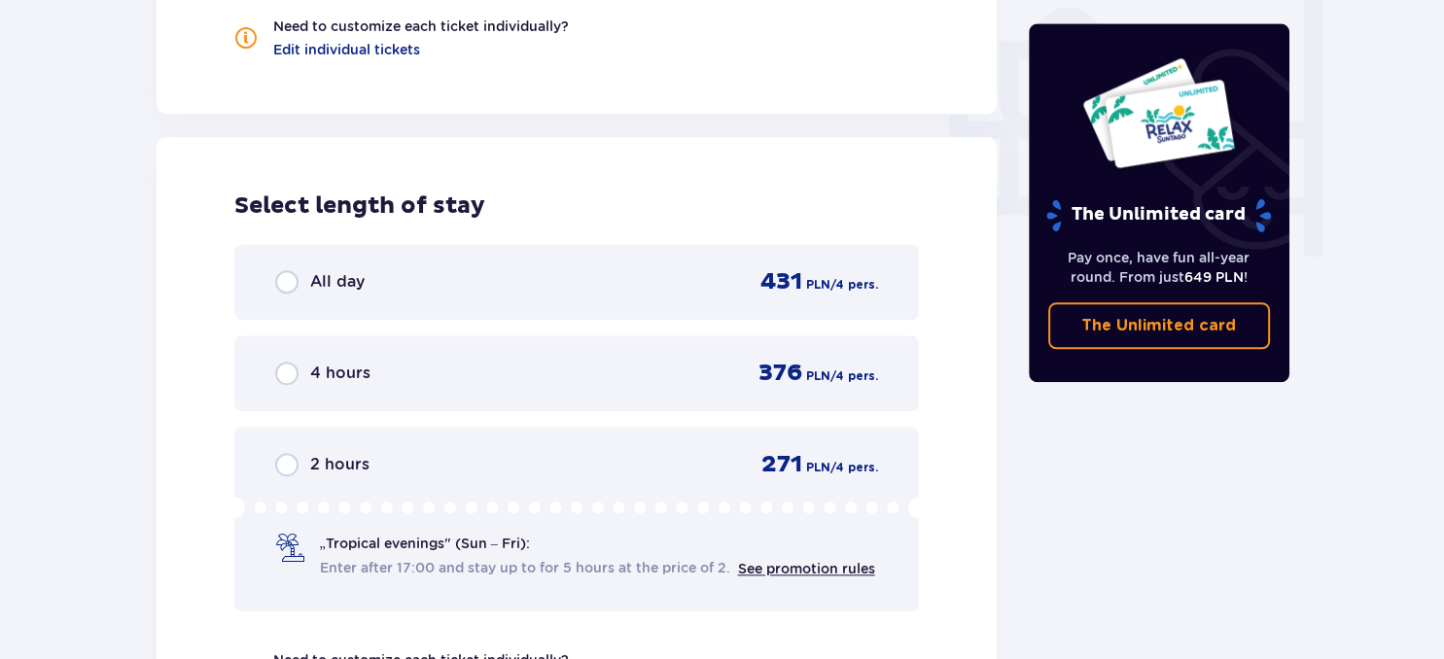
scroll to position [1831, 0]
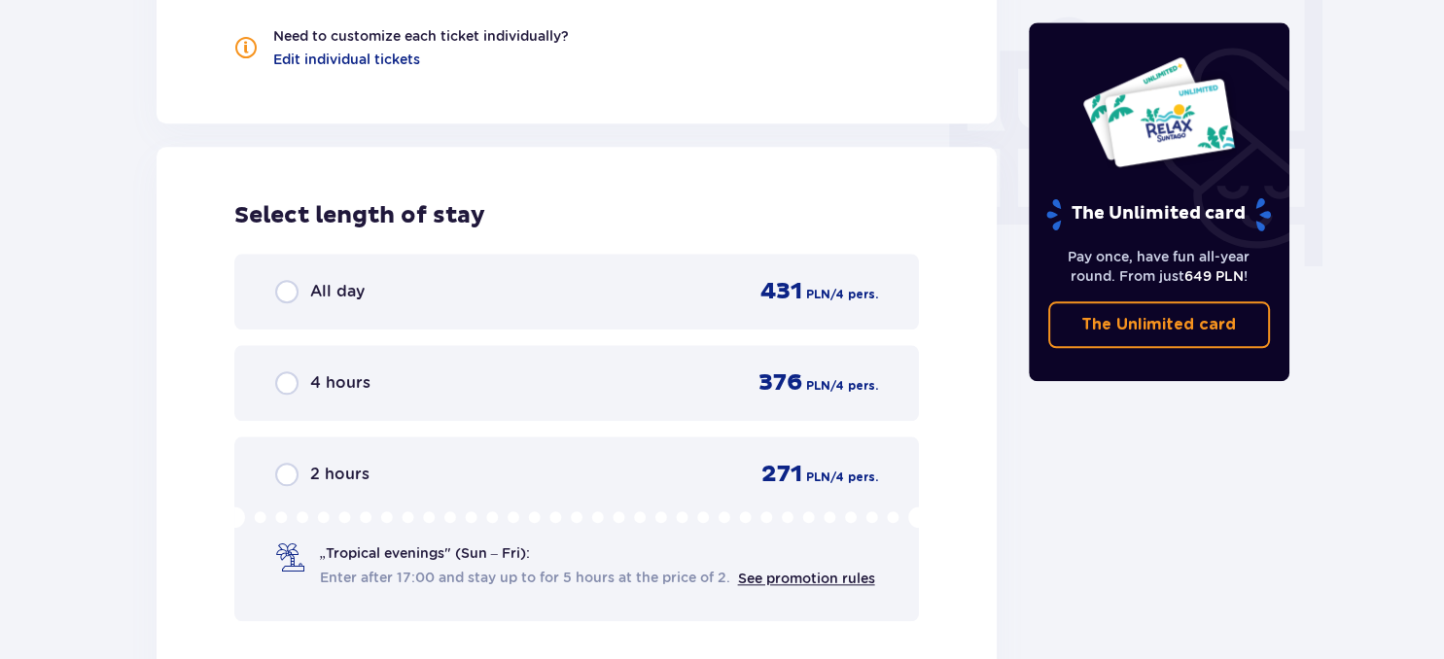
click at [586, 312] on div "All day 431 PLN / 4 pers." at bounding box center [577, 292] width 686 height 76
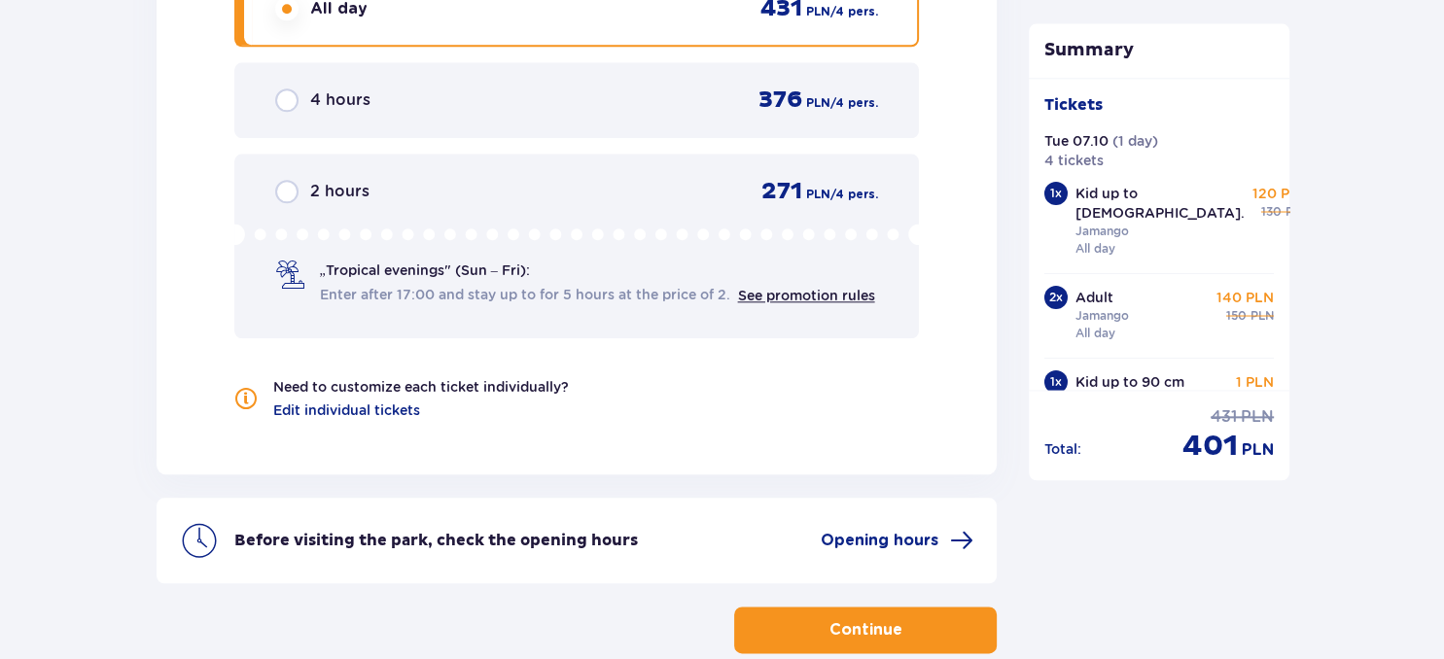
scroll to position [2223, 0]
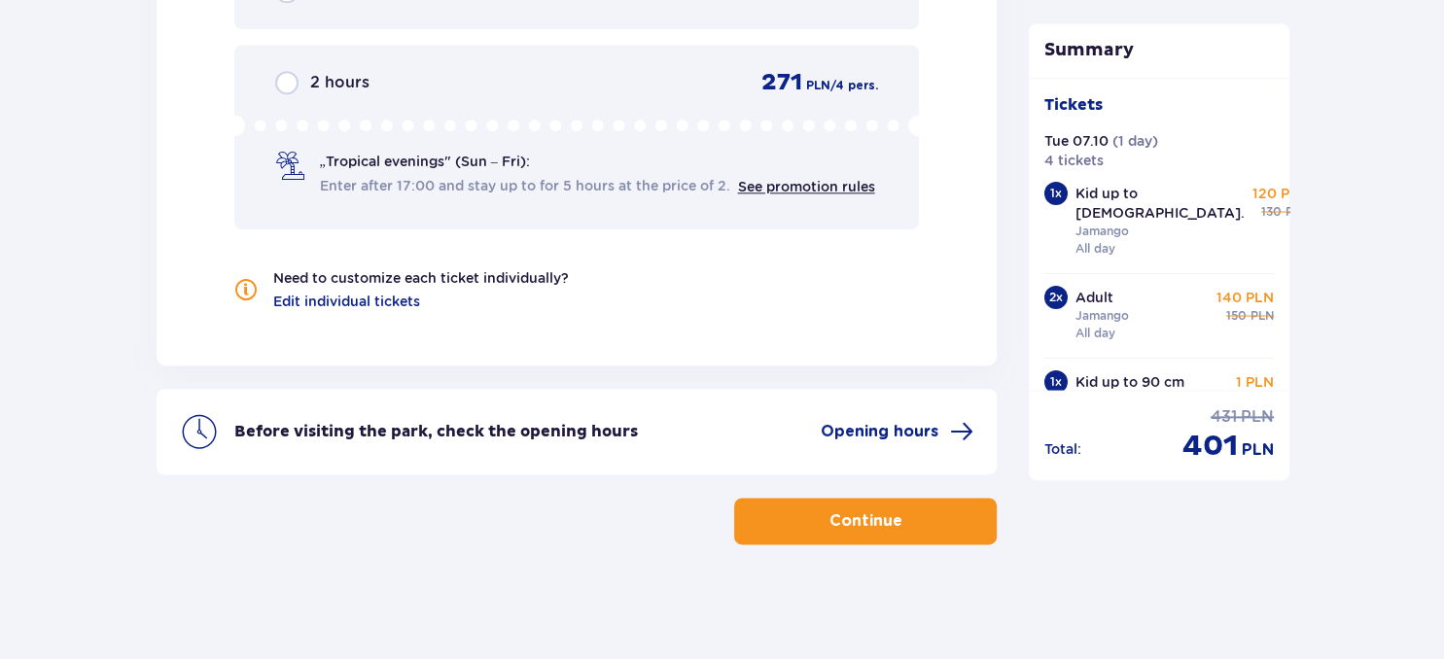
click at [873, 525] on p "Continue" at bounding box center [865, 521] width 73 height 21
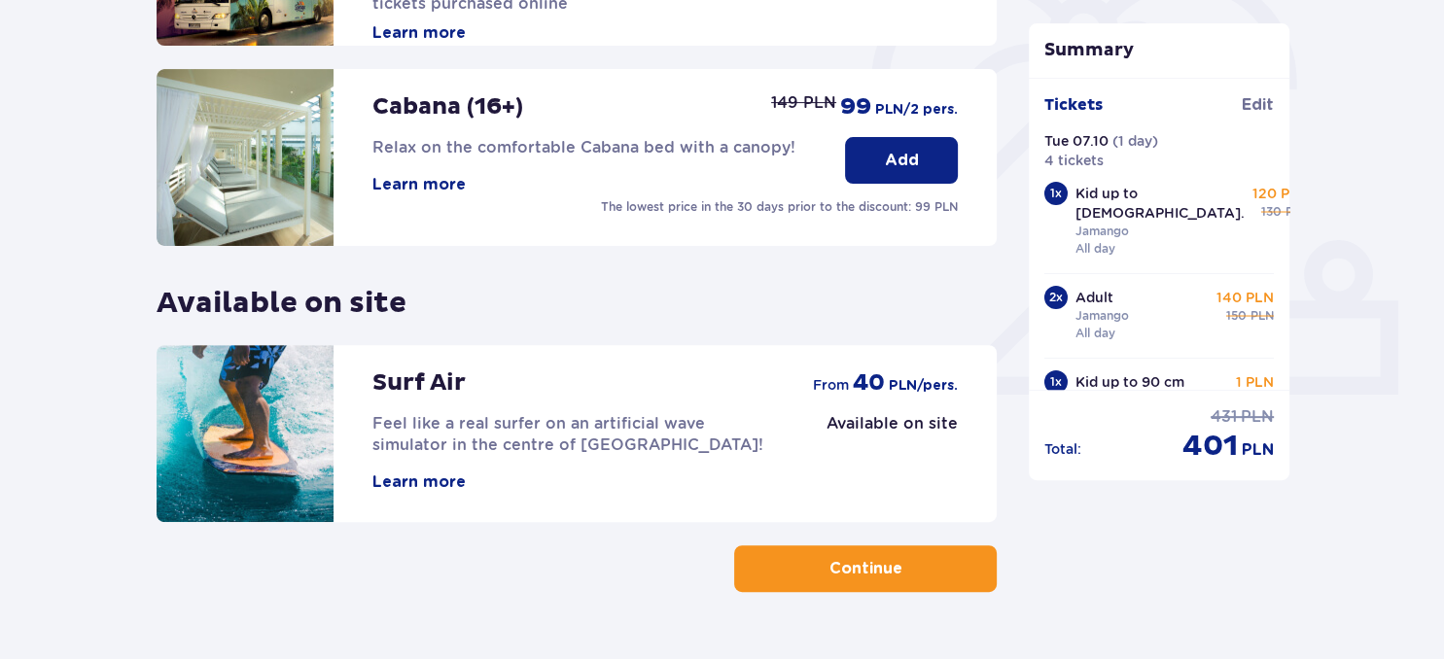
scroll to position [659, 0]
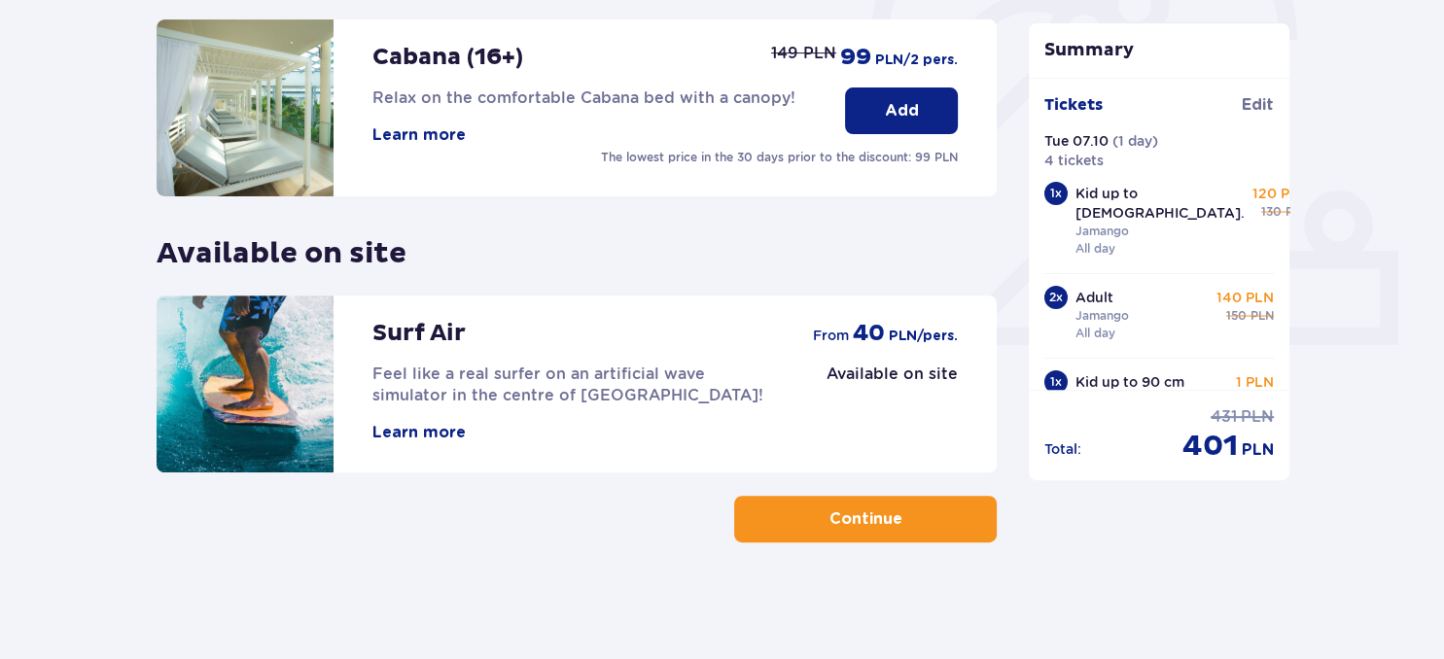
click at [936, 523] on button "Continue" at bounding box center [865, 519] width 263 height 47
